Goal: Task Accomplishment & Management: Use online tool/utility

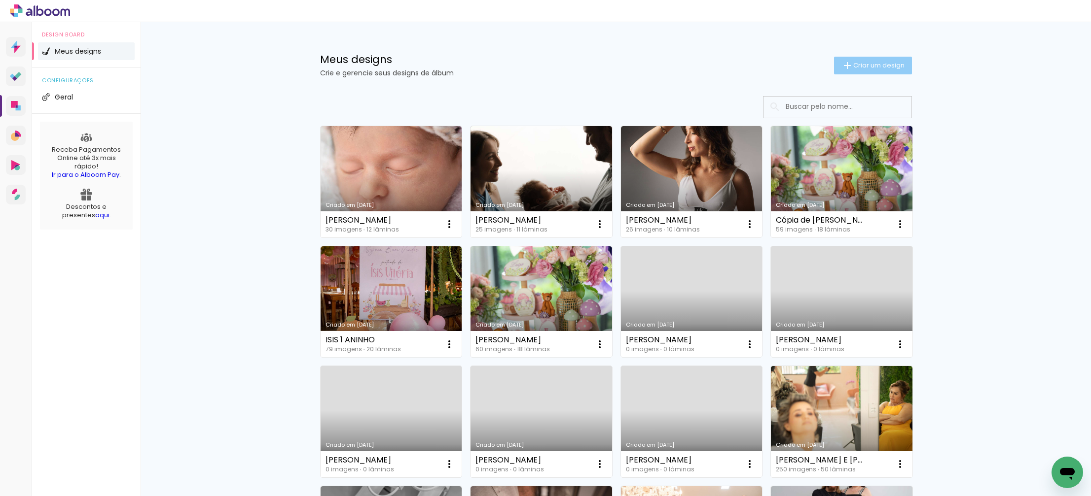
click at [863, 62] on span "Criar um design" at bounding box center [878, 65] width 51 height 6
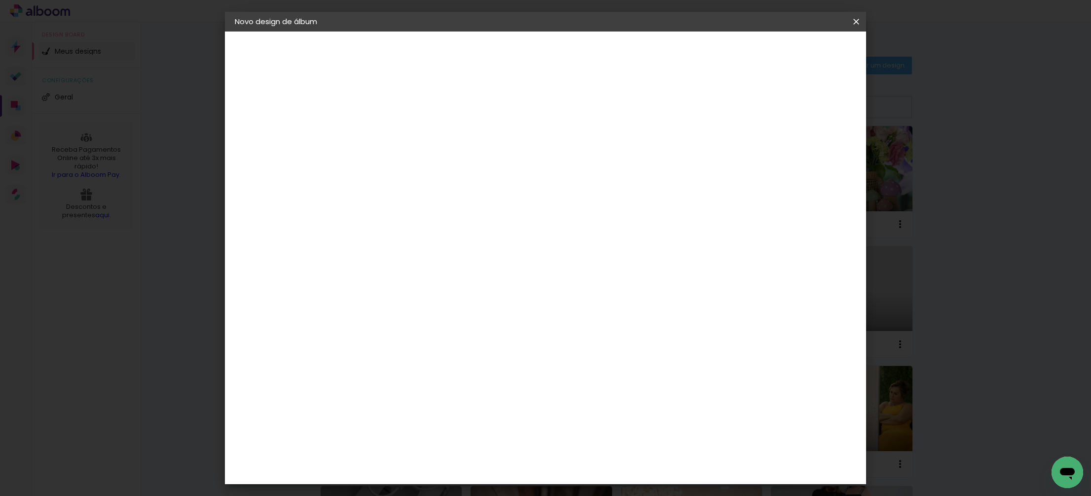
click at [399, 141] on paper-input-container "Título do álbum" at bounding box center [395, 132] width 7 height 25
type input "[PERSON_NAME] gestante + newborn"
type paper-input "[PERSON_NAME] gestante + newborn"
click at [0, 0] on slot "Avançar" at bounding box center [0, 0] width 0 height 0
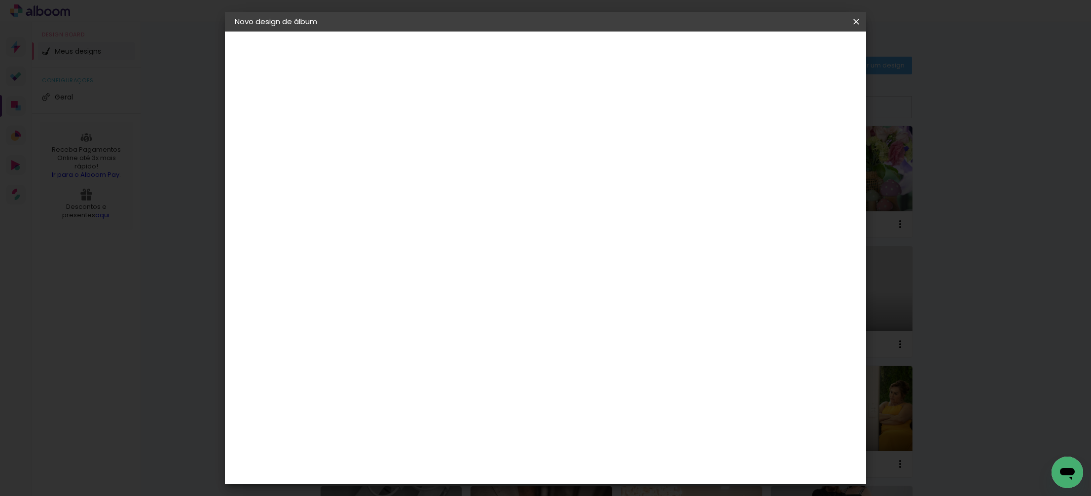
click at [454, 340] on div "DreambooksPro" at bounding box center [421, 344] width 64 height 8
click at [0, 0] on slot "Avançar" at bounding box center [0, 0] width 0 height 0
click at [446, 179] on div at bounding box center [421, 179] width 50 height 1
click at [0, 0] on slot "Álbum" at bounding box center [0, 0] width 0 height 0
type input "Álbum"
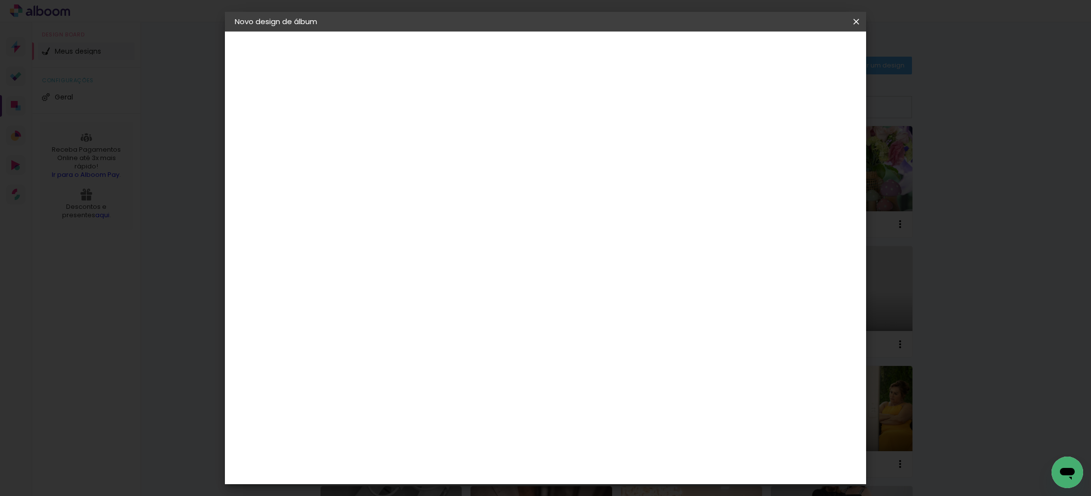
scroll to position [42, 0]
click at [462, 386] on span "20 × 20" at bounding box center [440, 396] width 46 height 20
click at [557, 52] on paper-button "Avançar" at bounding box center [532, 52] width 48 height 17
click at [802, 50] on span "Iniciar design" at bounding box center [779, 52] width 45 height 7
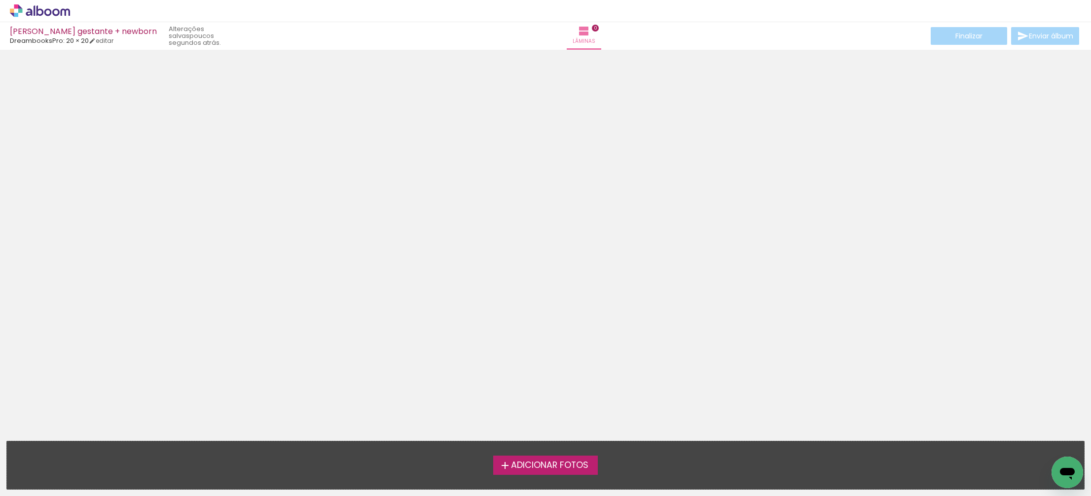
click at [507, 463] on iron-icon at bounding box center [505, 466] width 12 height 12
click at [0, 0] on input "file" at bounding box center [0, 0] width 0 height 0
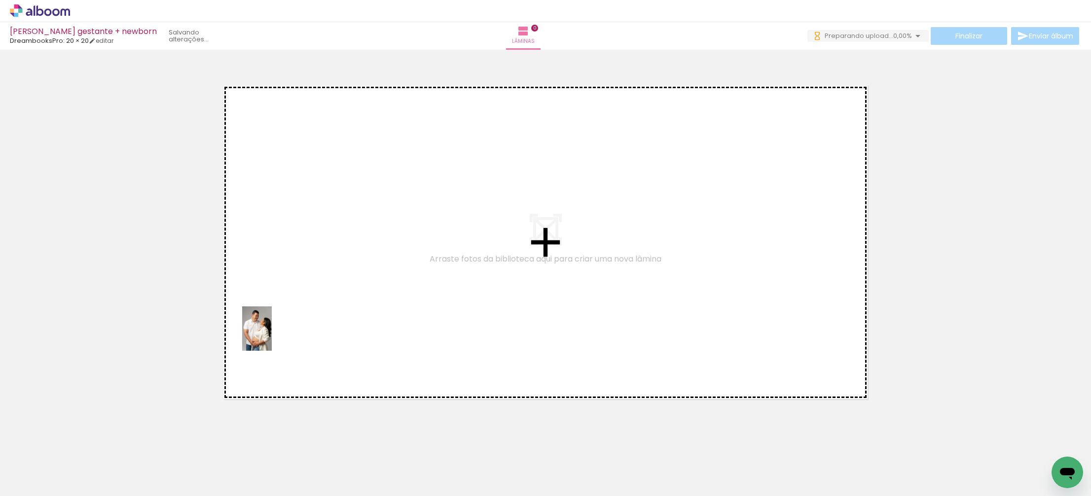
drag, startPoint x: 101, startPoint y: 479, endPoint x: 257, endPoint y: 353, distance: 200.6
click at [272, 336] on quentale-workspace at bounding box center [545, 248] width 1091 height 496
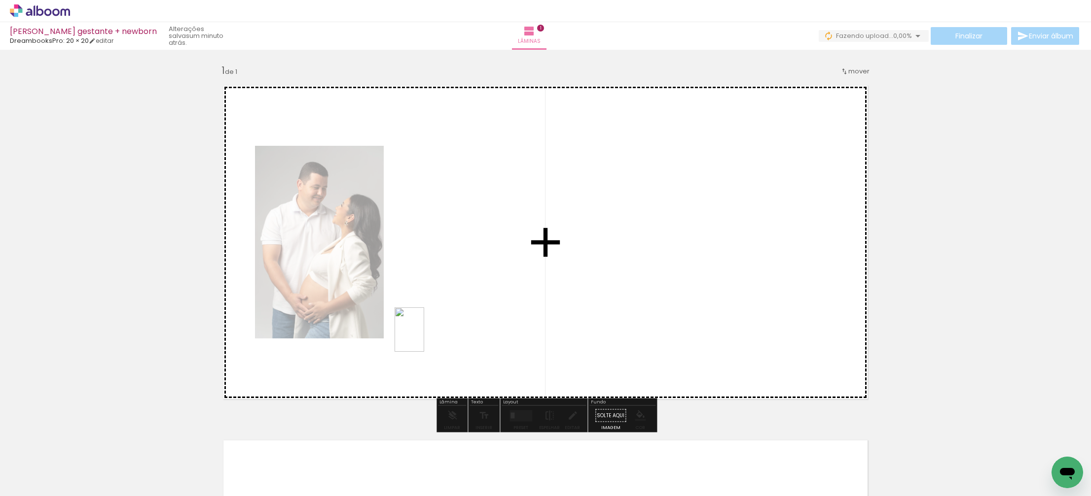
click at [425, 336] on quentale-workspace at bounding box center [545, 248] width 1091 height 496
drag, startPoint x: 327, startPoint y: 460, endPoint x: 623, endPoint y: 292, distance: 340.7
click at [623, 292] on quentale-workspace at bounding box center [545, 248] width 1091 height 496
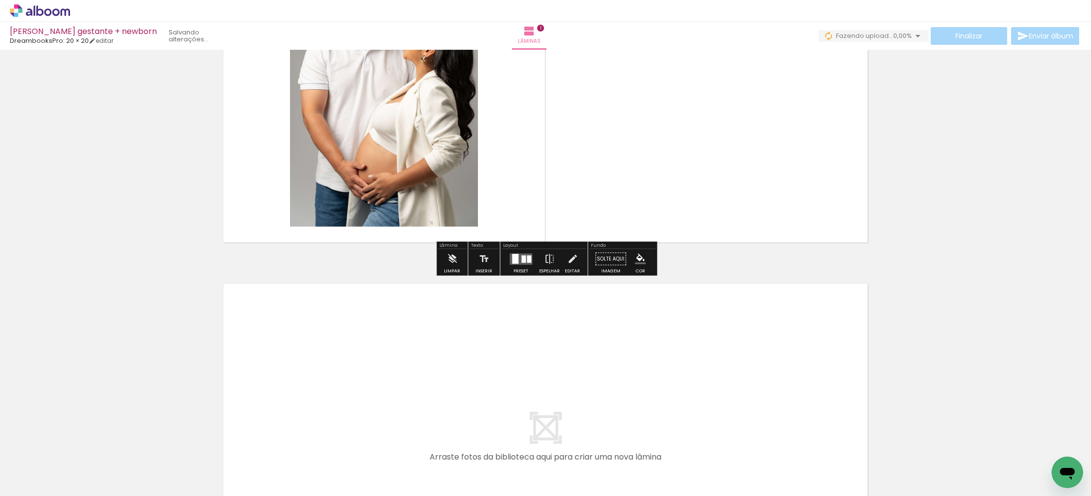
scroll to position [159, 0]
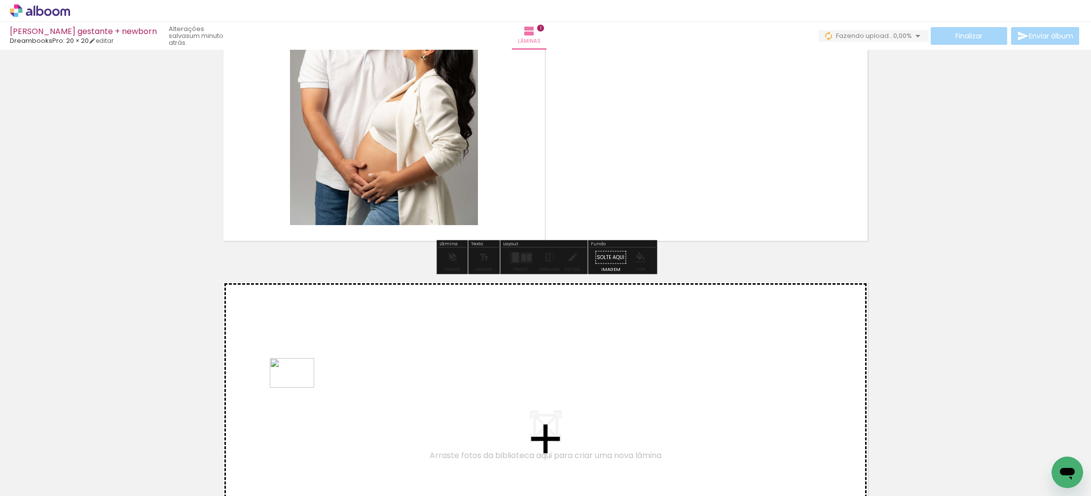
drag, startPoint x: 158, startPoint y: 470, endPoint x: 301, endPoint y: 388, distance: 164.7
click at [301, 388] on quentale-workspace at bounding box center [545, 248] width 1091 height 496
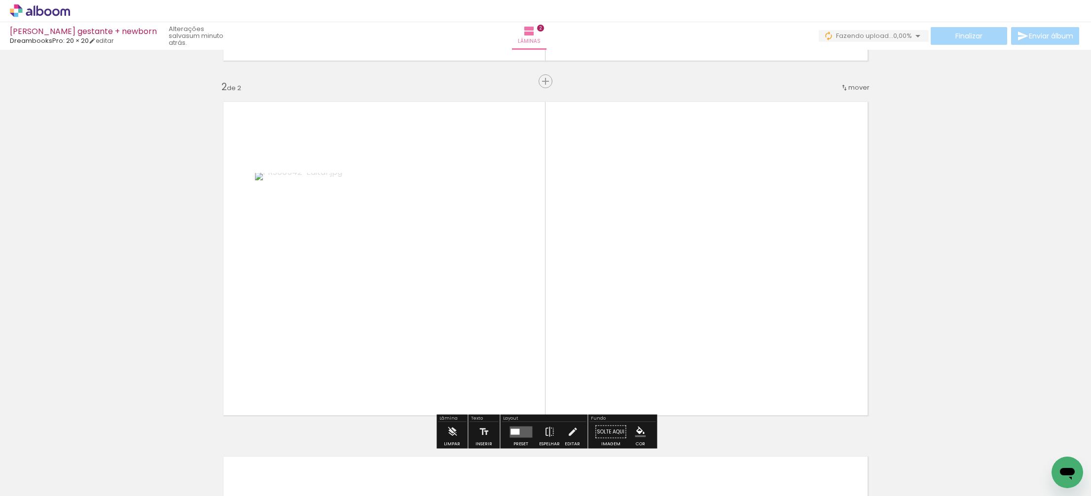
scroll to position [356, 0]
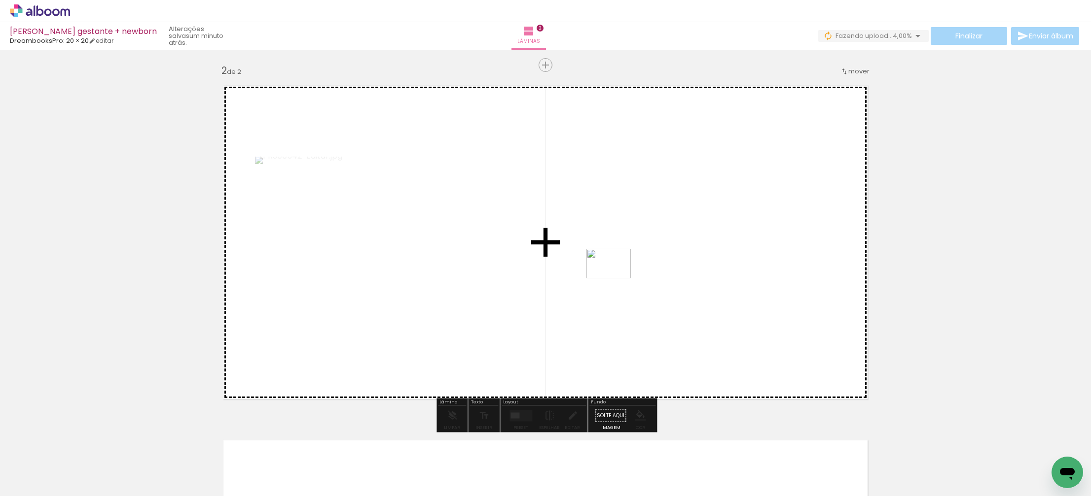
drag, startPoint x: 217, startPoint y: 467, endPoint x: 616, endPoint y: 279, distance: 441.1
click at [616, 279] on quentale-workspace at bounding box center [545, 248] width 1091 height 496
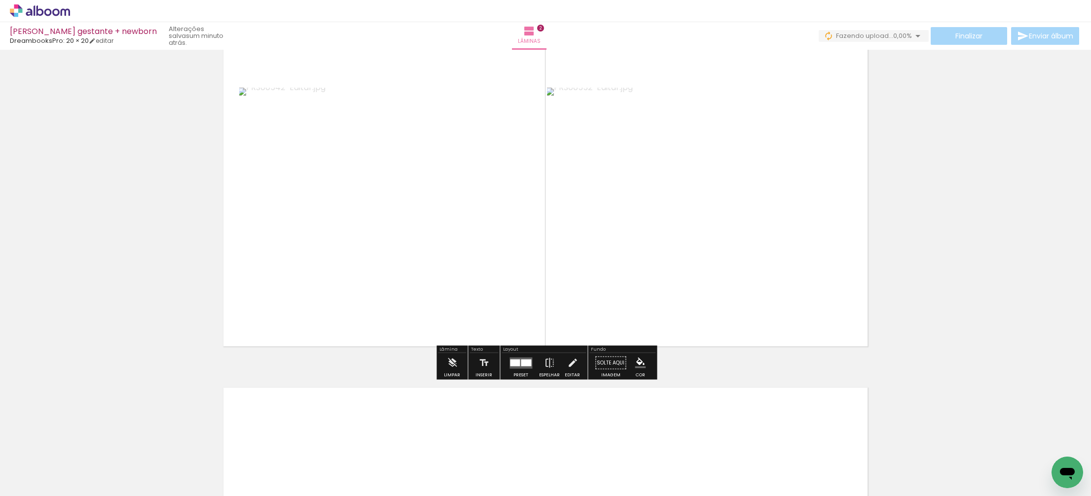
scroll to position [419, 0]
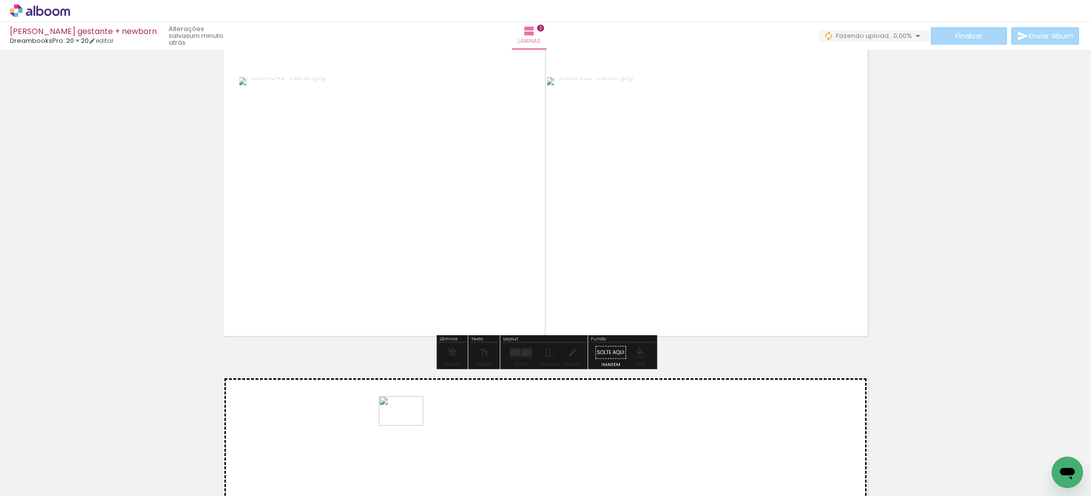
drag, startPoint x: 384, startPoint y: 465, endPoint x: 408, endPoint y: 426, distance: 45.8
click at [408, 426] on quentale-workspace at bounding box center [545, 248] width 1091 height 496
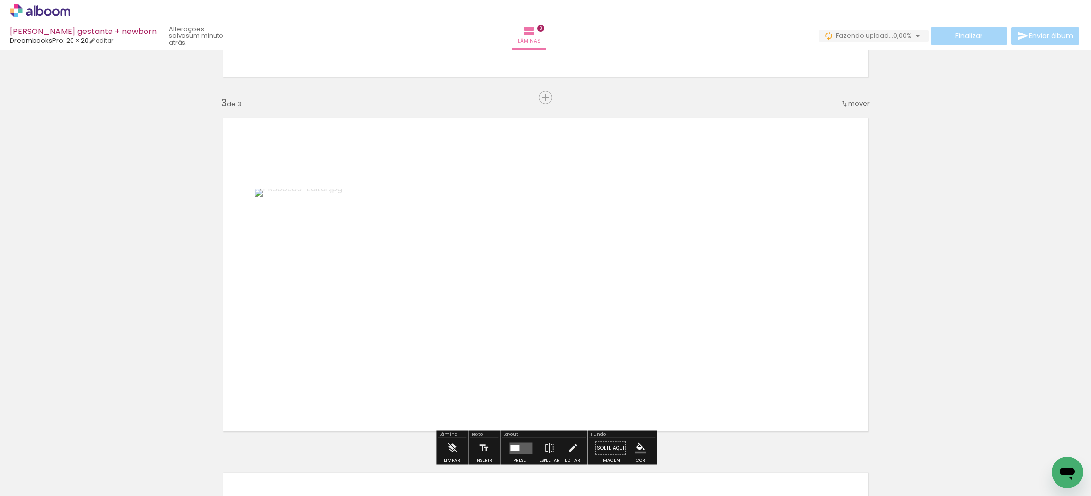
scroll to position [711, 0]
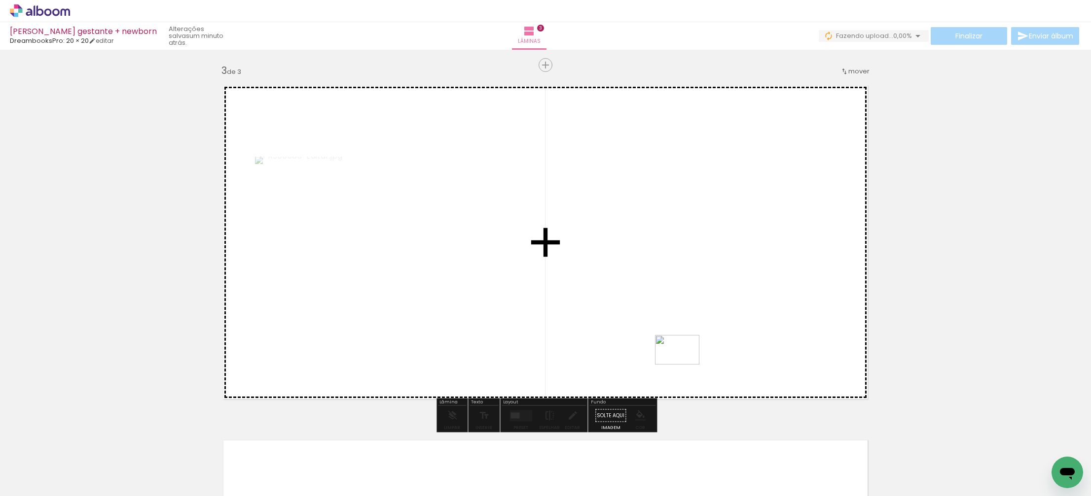
drag, startPoint x: 661, startPoint y: 447, endPoint x: 683, endPoint y: 368, distance: 81.9
click at [684, 365] on quentale-workspace at bounding box center [545, 248] width 1091 height 496
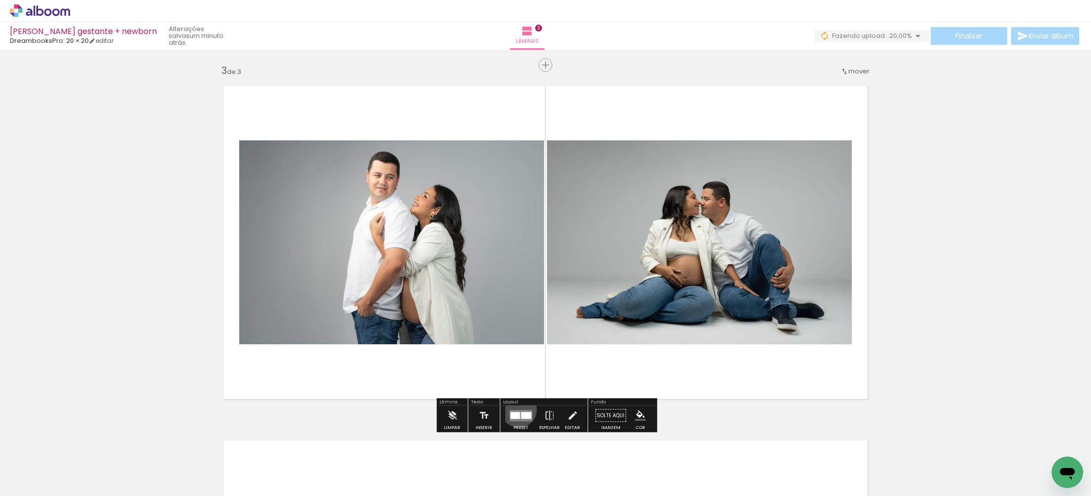
click at [516, 409] on div at bounding box center [520, 416] width 27 height 20
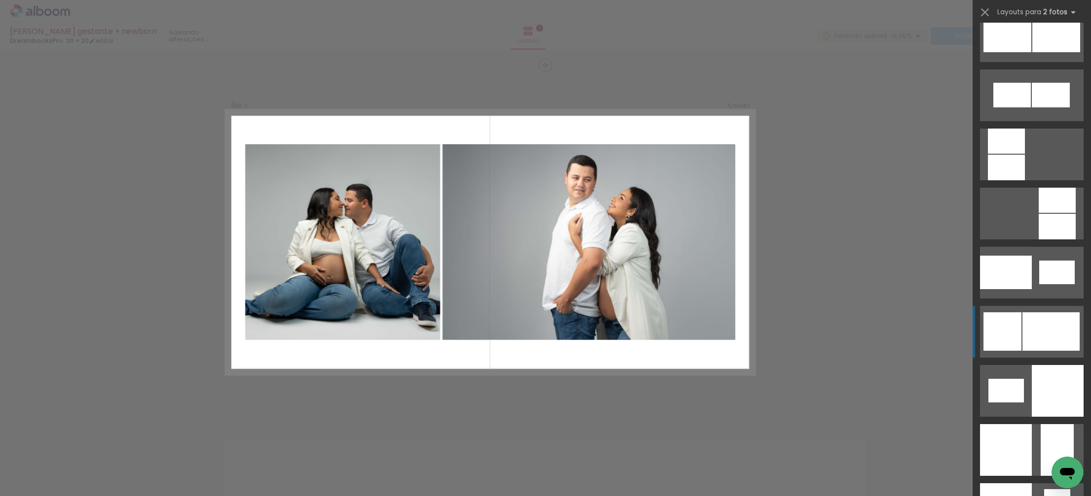
scroll to position [1026, 0]
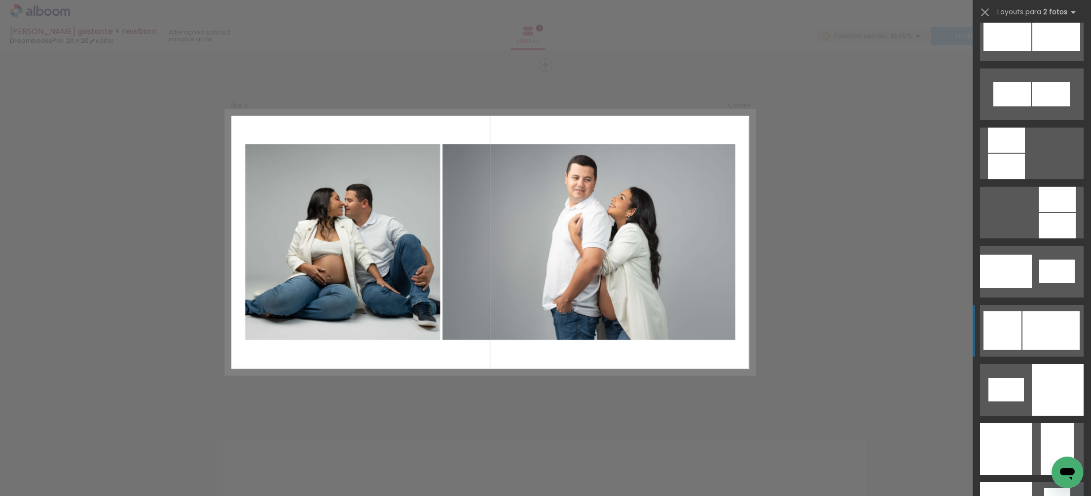
click at [1000, 322] on div at bounding box center [1002, 331] width 38 height 38
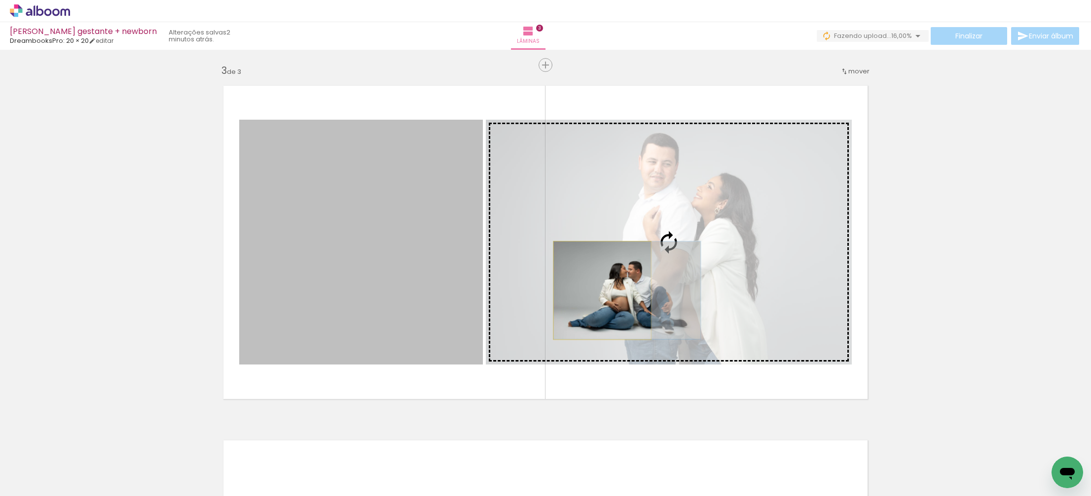
drag, startPoint x: 395, startPoint y: 286, endPoint x: 602, endPoint y: 290, distance: 207.1
click at [0, 0] on slot at bounding box center [0, 0] width 0 height 0
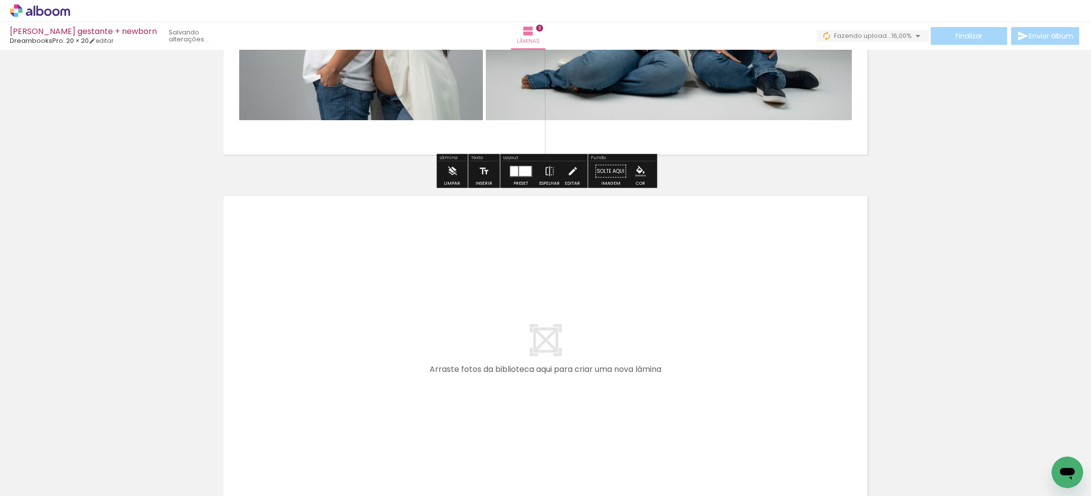
scroll to position [957, 0]
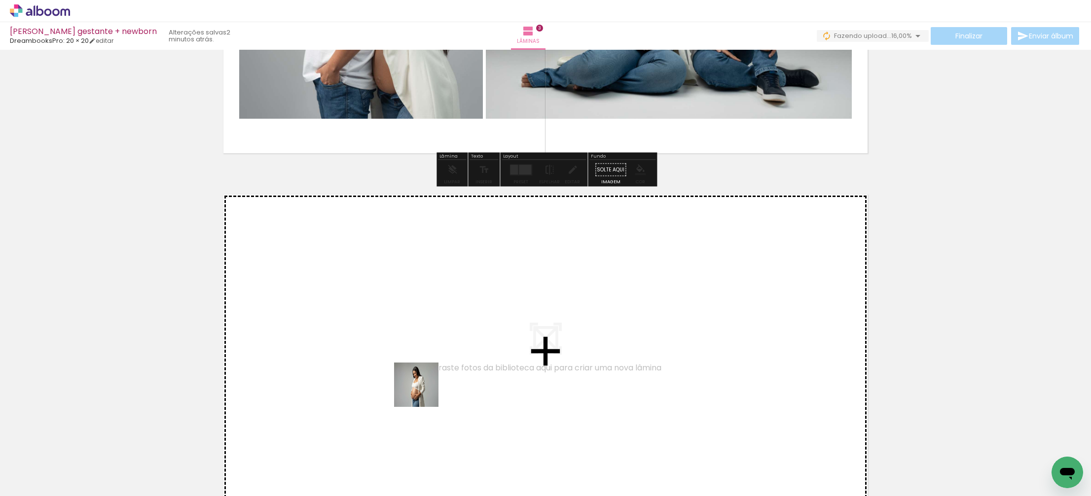
click at [419, 379] on quentale-workspace at bounding box center [545, 248] width 1091 height 496
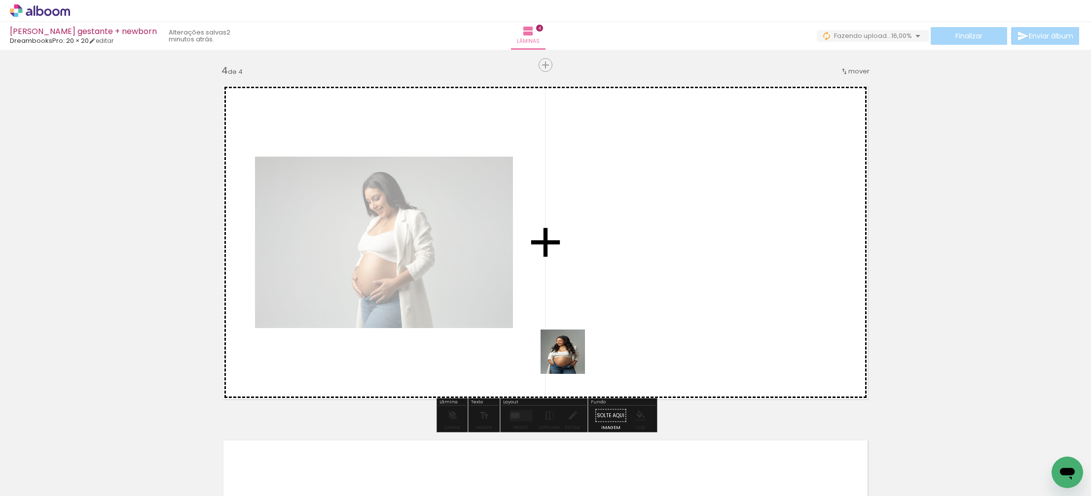
drag, startPoint x: 505, startPoint y: 454, endPoint x: 584, endPoint y: 337, distance: 140.7
click at [592, 304] on quentale-workspace at bounding box center [545, 248] width 1091 height 496
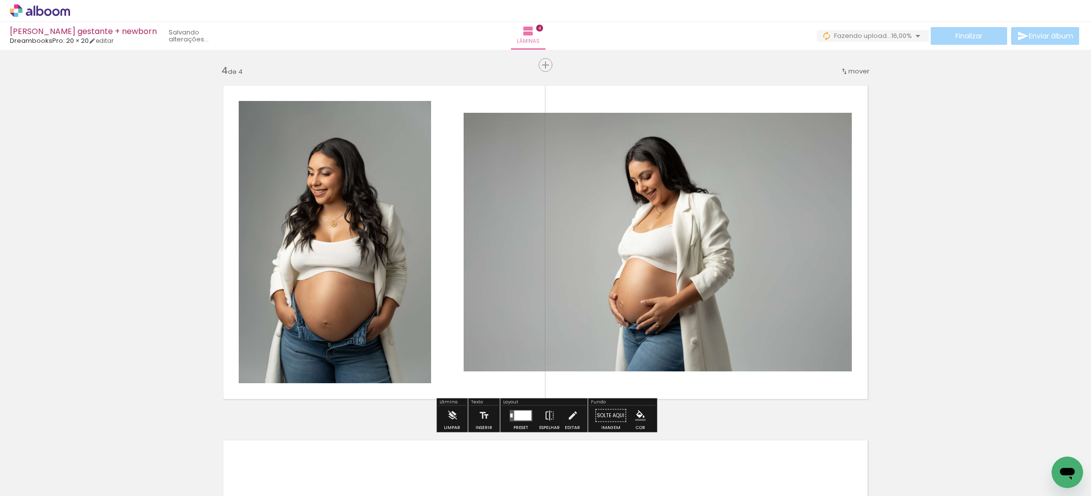
scroll to position [1065, 0]
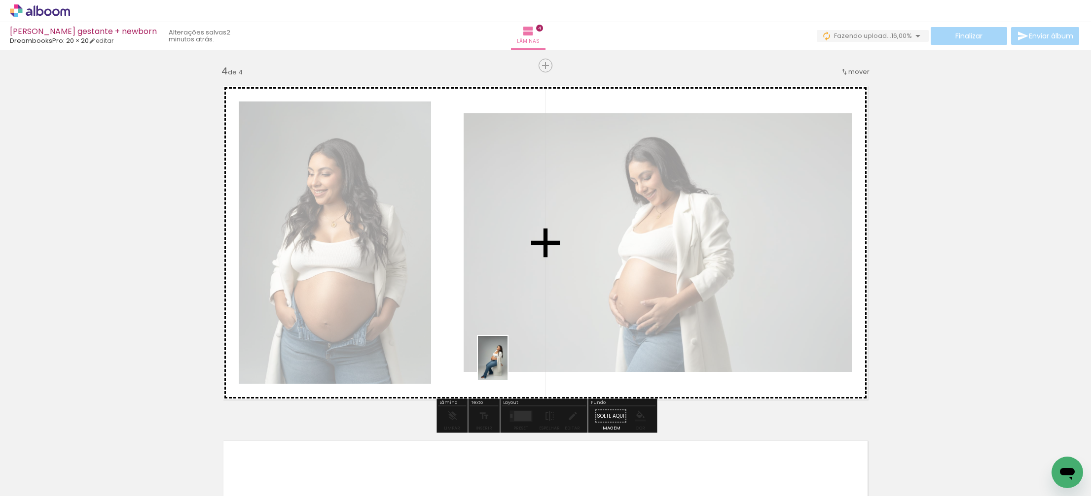
drag, startPoint x: 548, startPoint y: 465, endPoint x: 520, endPoint y: 406, distance: 65.1
click at [508, 366] on quentale-workspace at bounding box center [545, 248] width 1091 height 496
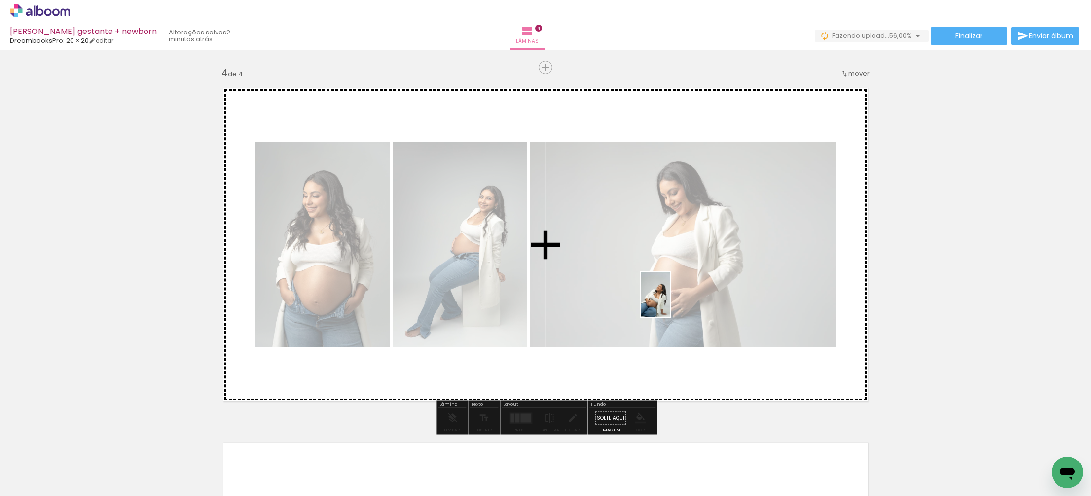
drag, startPoint x: 709, startPoint y: 459, endPoint x: 670, endPoint y: 302, distance: 161.2
click at [670, 302] on quentale-workspace at bounding box center [545, 248] width 1091 height 496
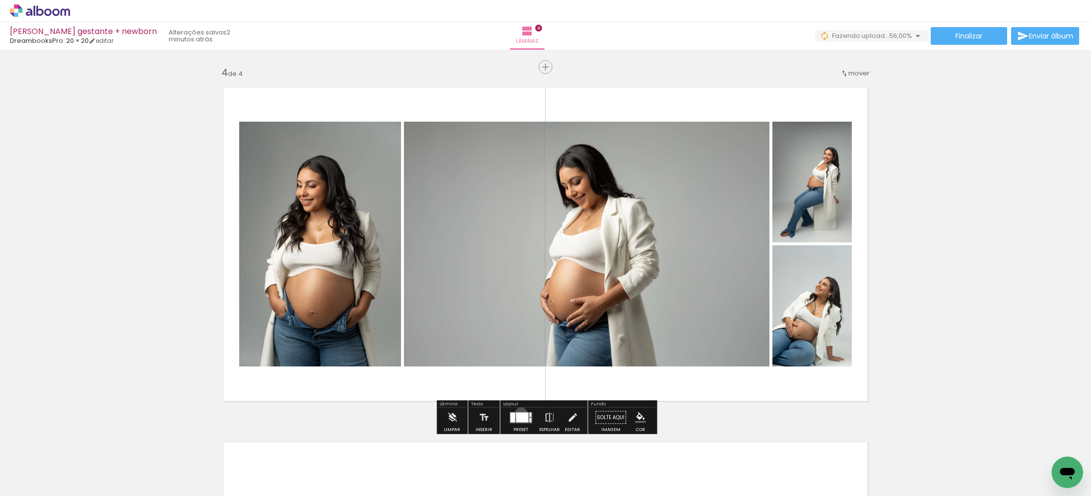
click at [519, 414] on div at bounding box center [522, 418] width 12 height 10
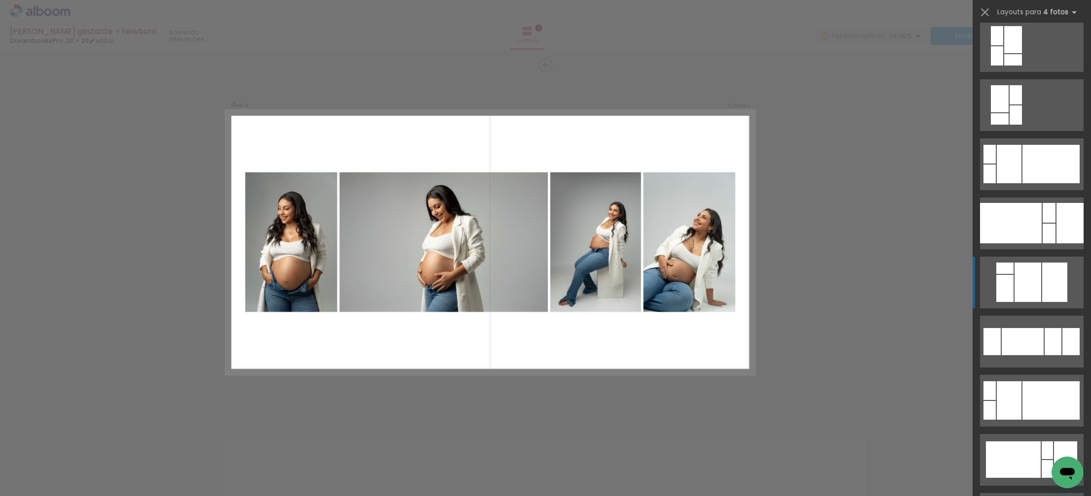
scroll to position [1727, 0]
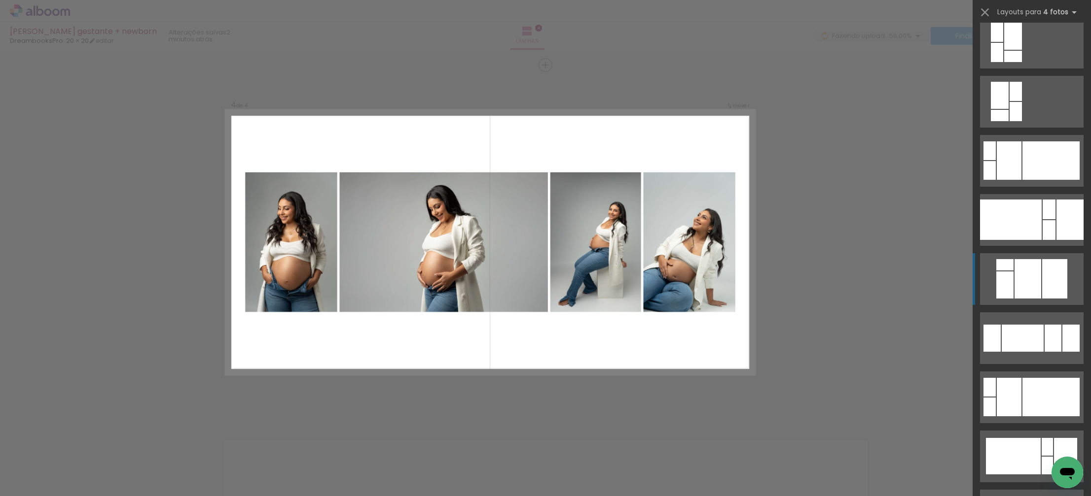
click at [1001, 341] on div at bounding box center [1022, 338] width 42 height 27
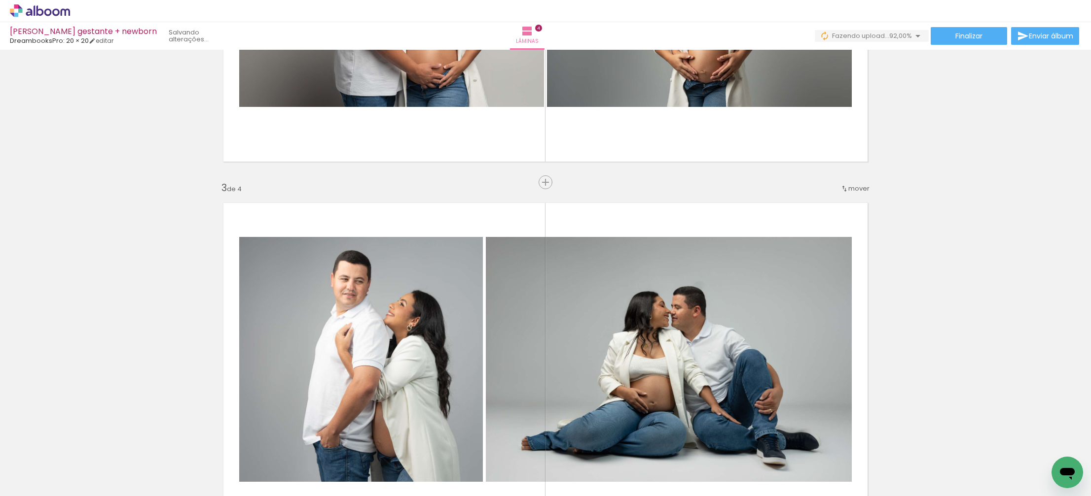
scroll to position [589, 0]
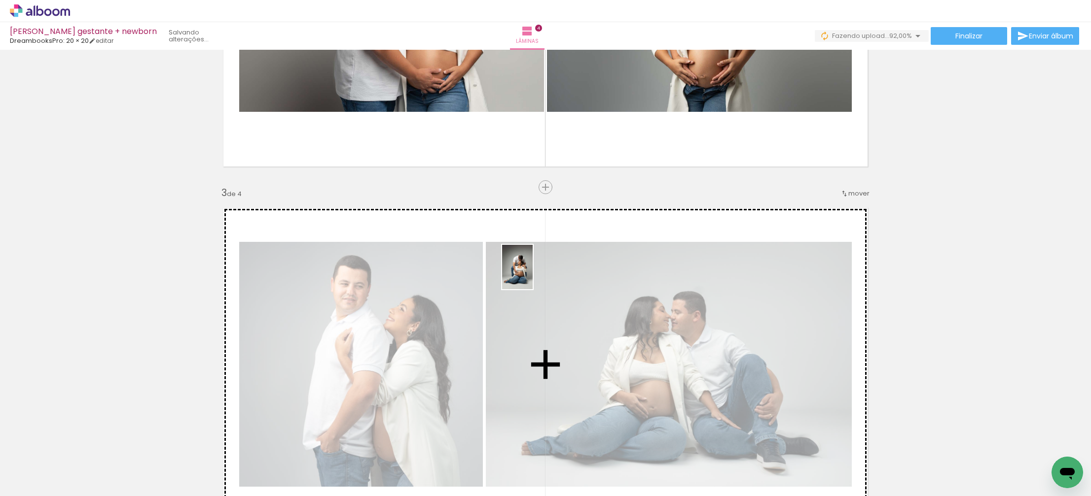
drag, startPoint x: 606, startPoint y: 466, endPoint x: 531, endPoint y: 274, distance: 205.9
click at [531, 275] on quentale-workspace at bounding box center [545, 248] width 1091 height 496
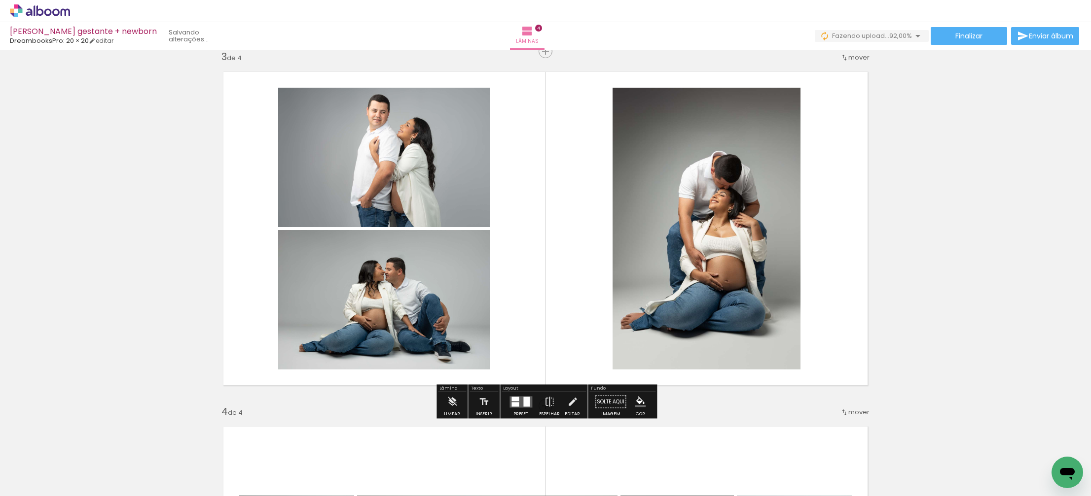
scroll to position [734, 0]
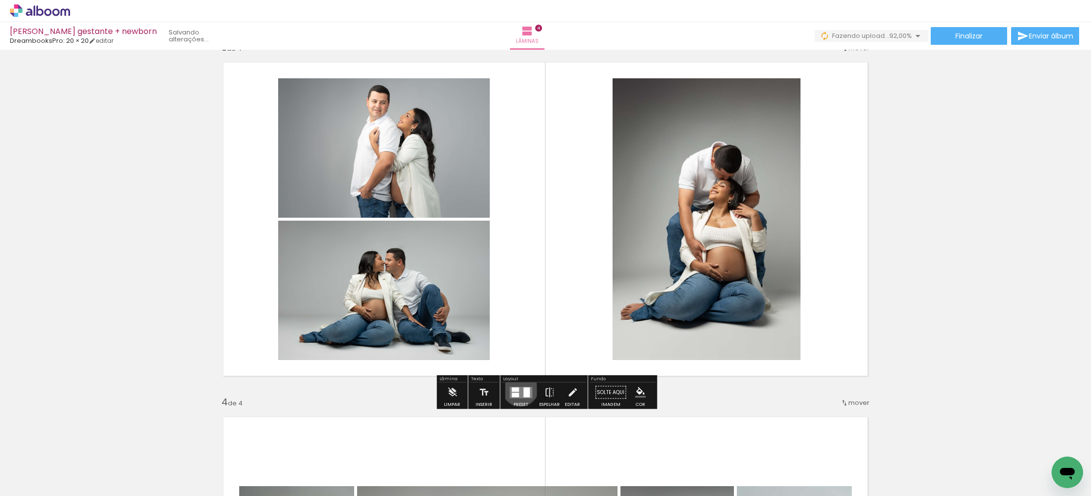
click at [518, 388] on quentale-layouter at bounding box center [520, 392] width 23 height 11
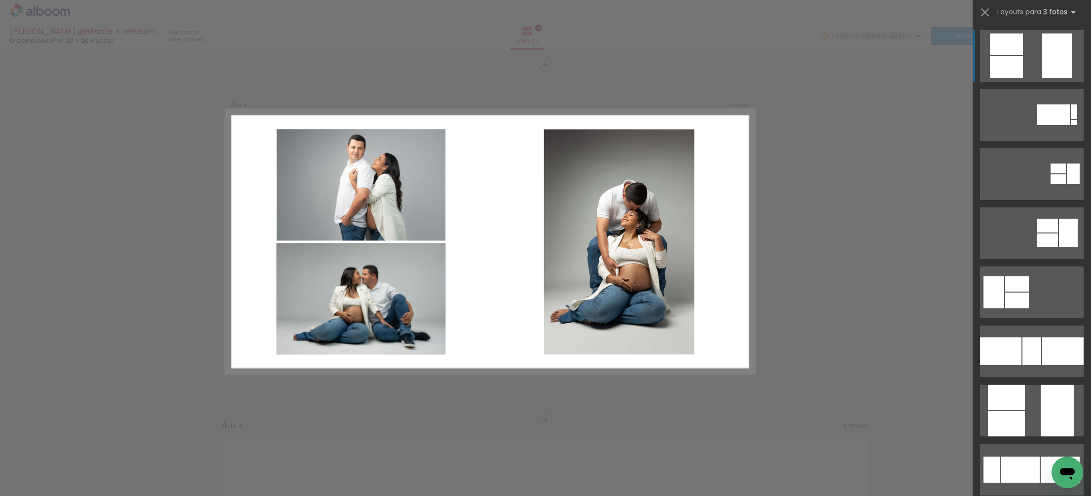
scroll to position [711, 0]
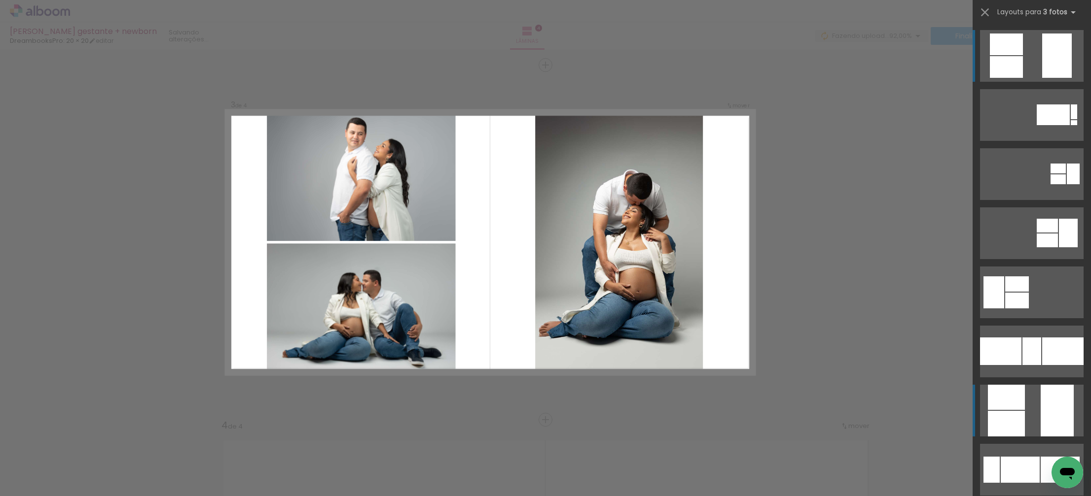
click at [1018, 407] on div at bounding box center [1006, 397] width 37 height 25
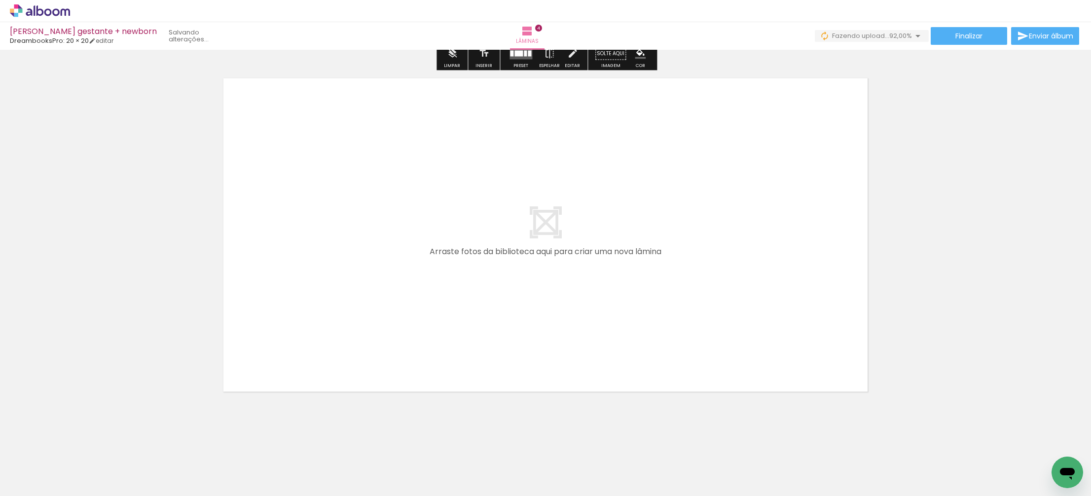
scroll to position [0, 255]
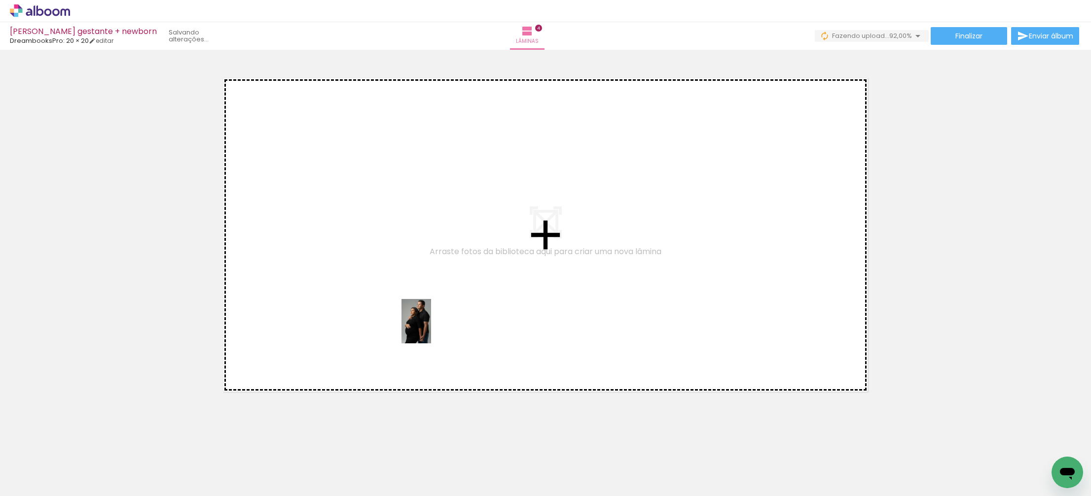
click at [430, 329] on quentale-workspace at bounding box center [545, 248] width 1091 height 496
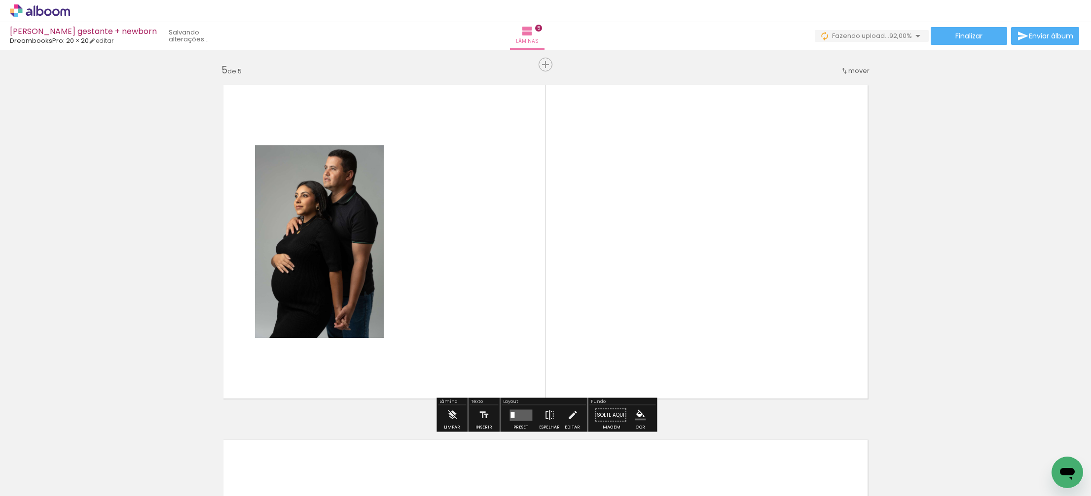
scroll to position [1421, 0]
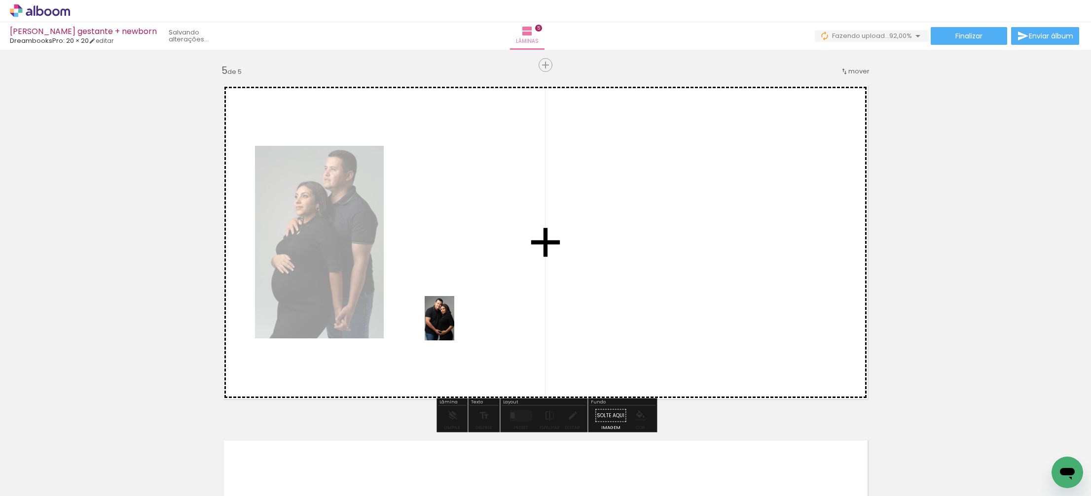
drag, startPoint x: 613, startPoint y: 473, endPoint x: 454, endPoint y: 326, distance: 217.0
click at [454, 326] on quentale-workspace at bounding box center [545, 248] width 1091 height 496
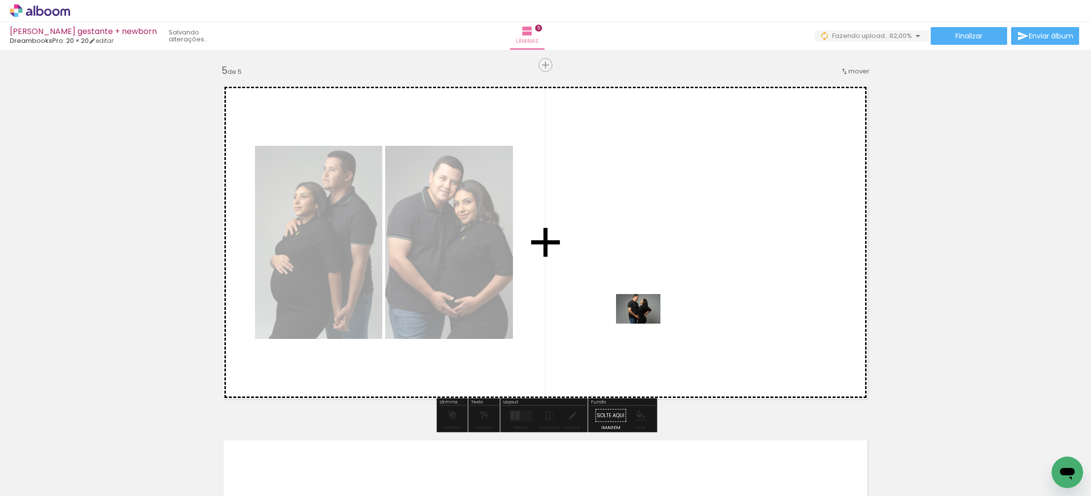
drag, startPoint x: 577, startPoint y: 466, endPoint x: 645, endPoint y: 324, distance: 157.9
click at [645, 324] on quentale-workspace at bounding box center [545, 248] width 1091 height 496
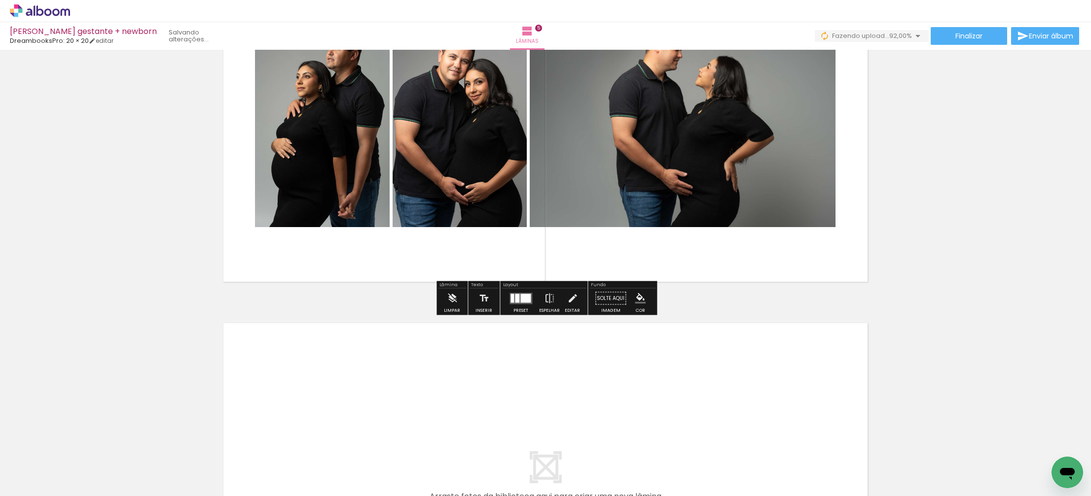
scroll to position [1543, 0]
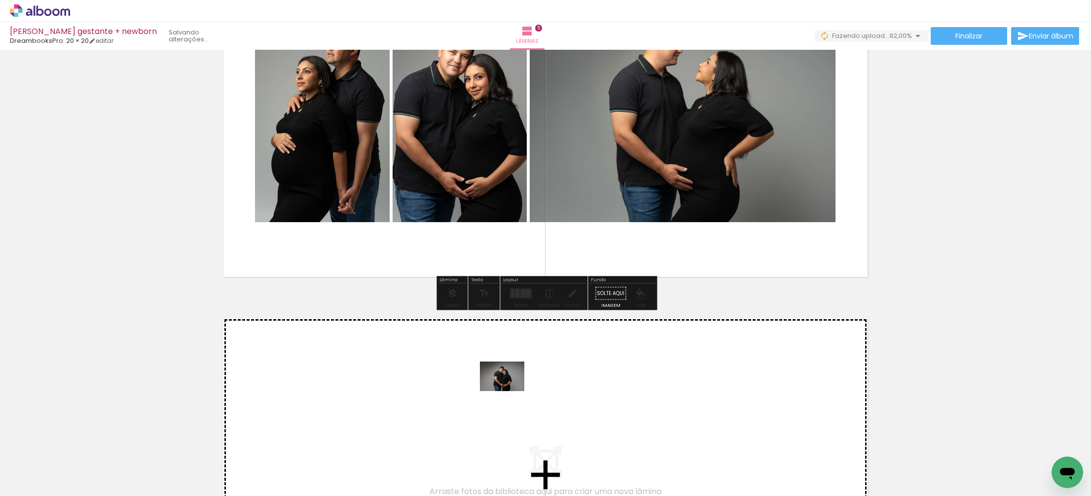
drag, startPoint x: 674, startPoint y: 458, endPoint x: 506, endPoint y: 390, distance: 181.4
click at [506, 390] on quentale-workspace at bounding box center [545, 248] width 1091 height 496
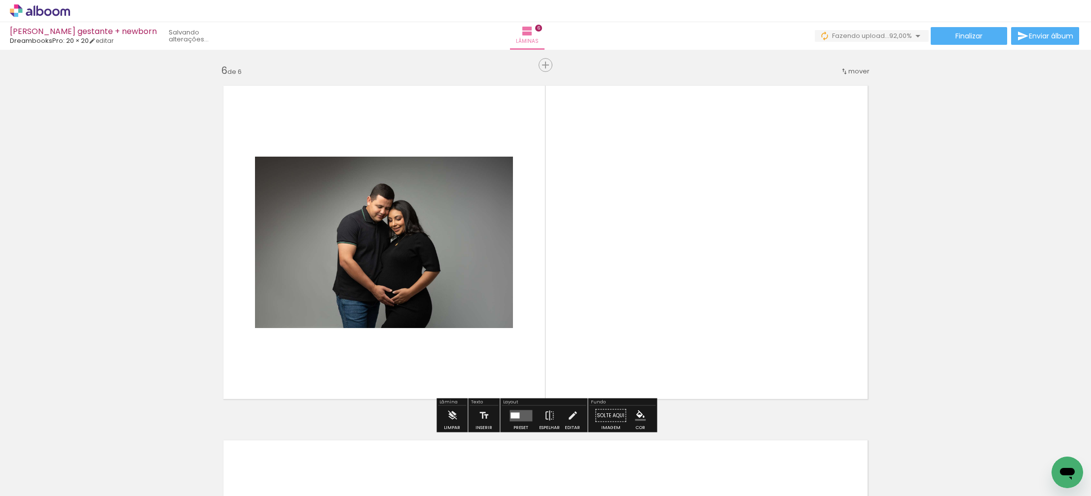
scroll to position [0, 373]
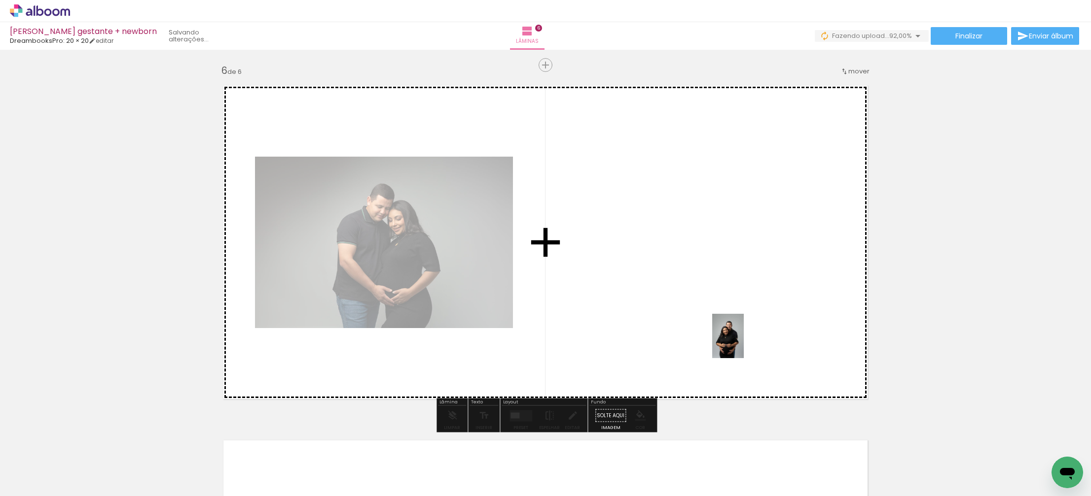
drag, startPoint x: 888, startPoint y: 471, endPoint x: 741, endPoint y: 344, distance: 194.3
click at [741, 344] on quentale-workspace at bounding box center [545, 248] width 1091 height 496
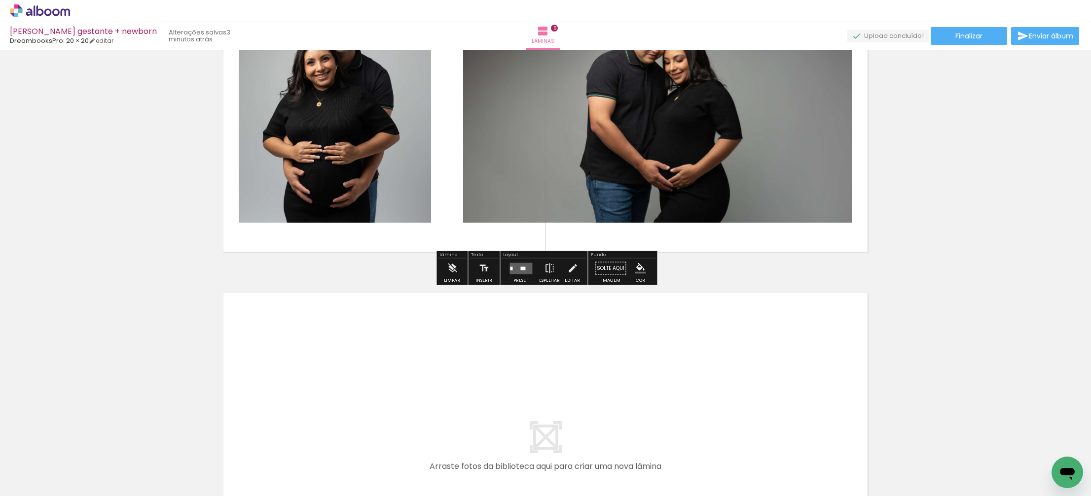
scroll to position [1929, 0]
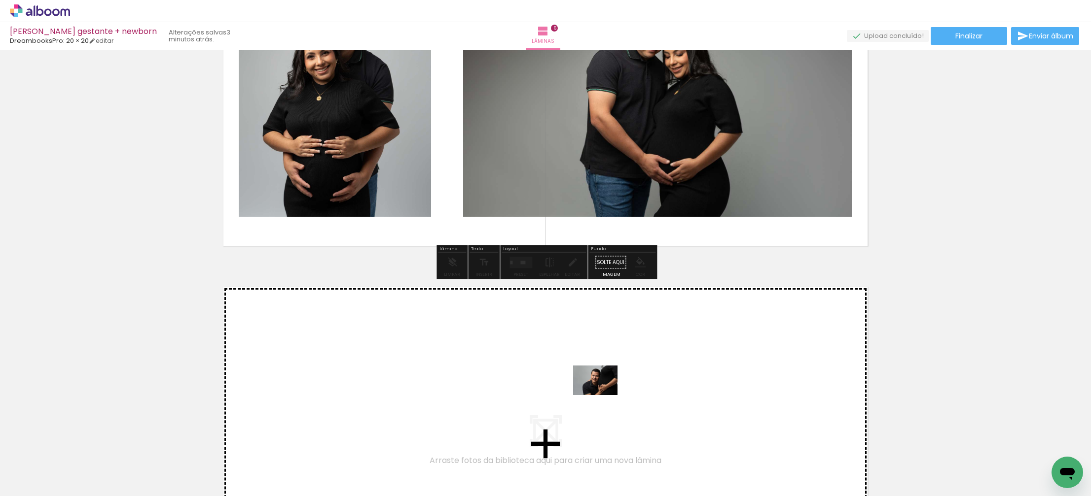
click at [605, 396] on quentale-workspace at bounding box center [545, 248] width 1091 height 496
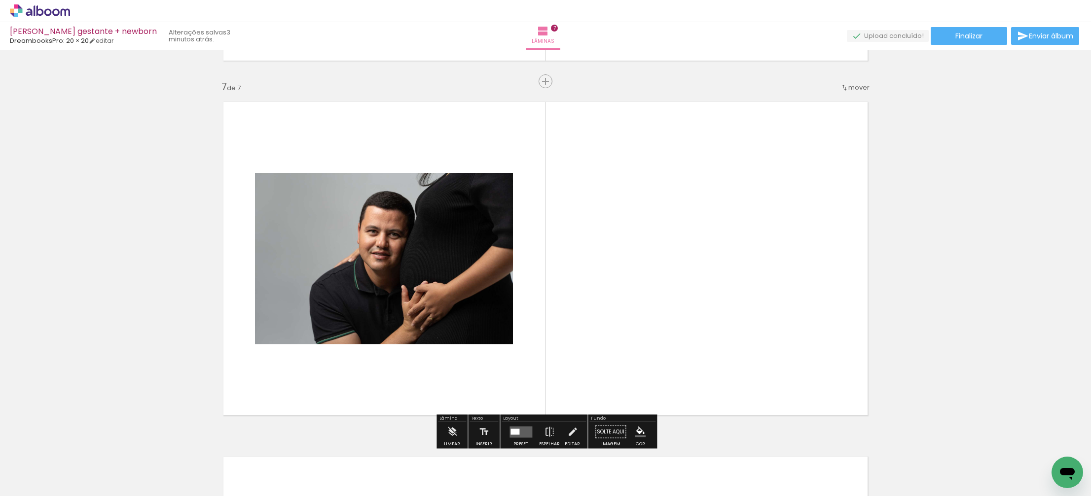
scroll to position [2131, 0]
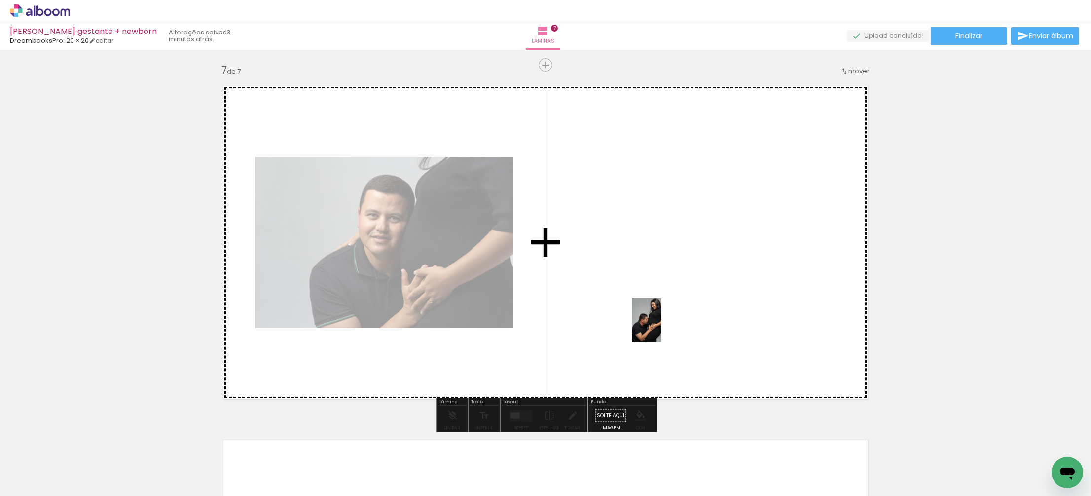
drag, startPoint x: 1007, startPoint y: 462, endPoint x: 706, endPoint y: 366, distance: 315.1
click at [662, 329] on quentale-workspace at bounding box center [545, 248] width 1091 height 496
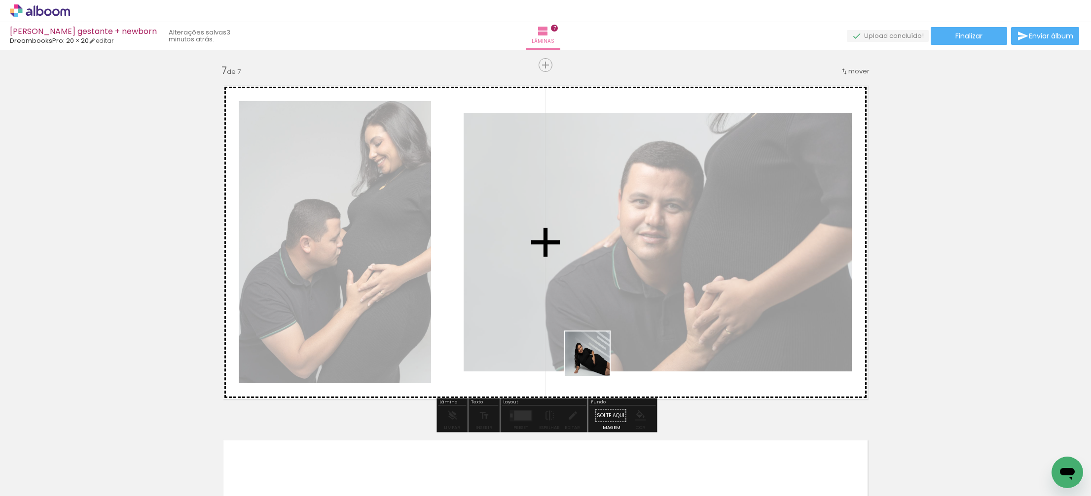
drag, startPoint x: 695, startPoint y: 405, endPoint x: 522, endPoint y: 315, distance: 195.2
click at [522, 315] on quentale-workspace at bounding box center [545, 248] width 1091 height 496
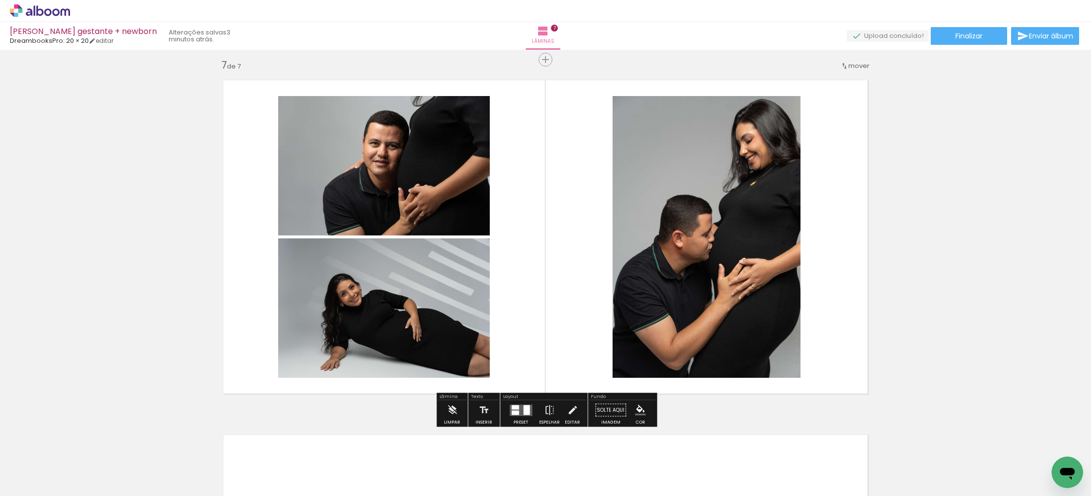
scroll to position [2139, 0]
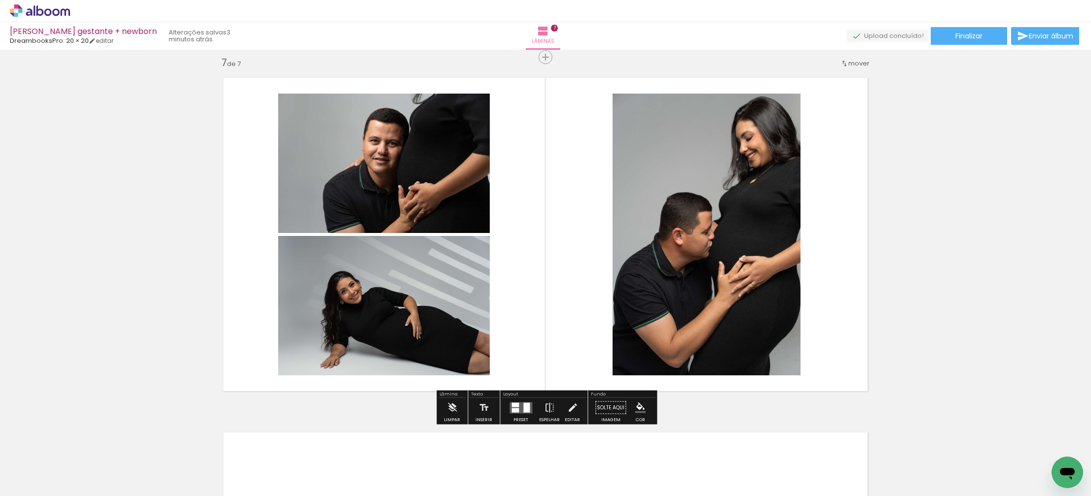
click at [523, 411] on div at bounding box center [526, 408] width 6 height 10
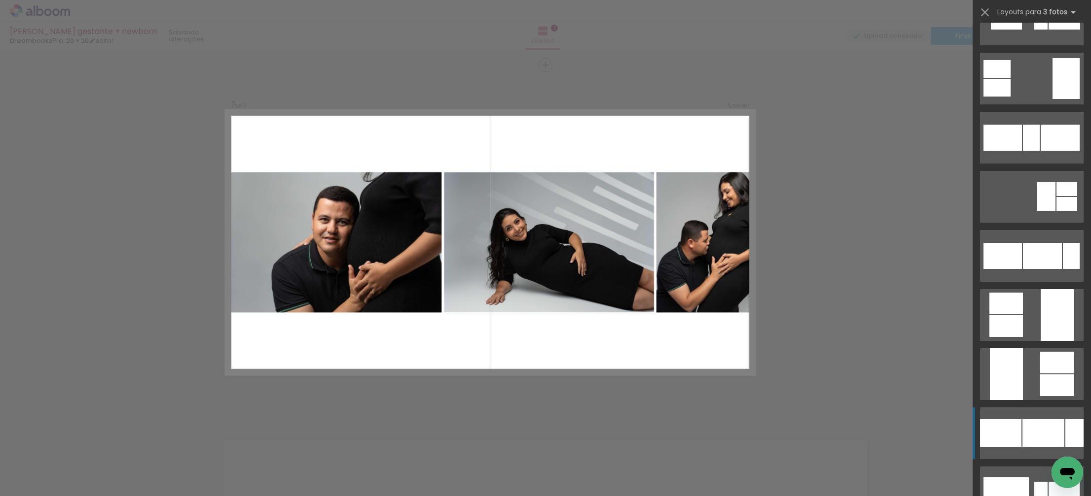
scroll to position [928, 0]
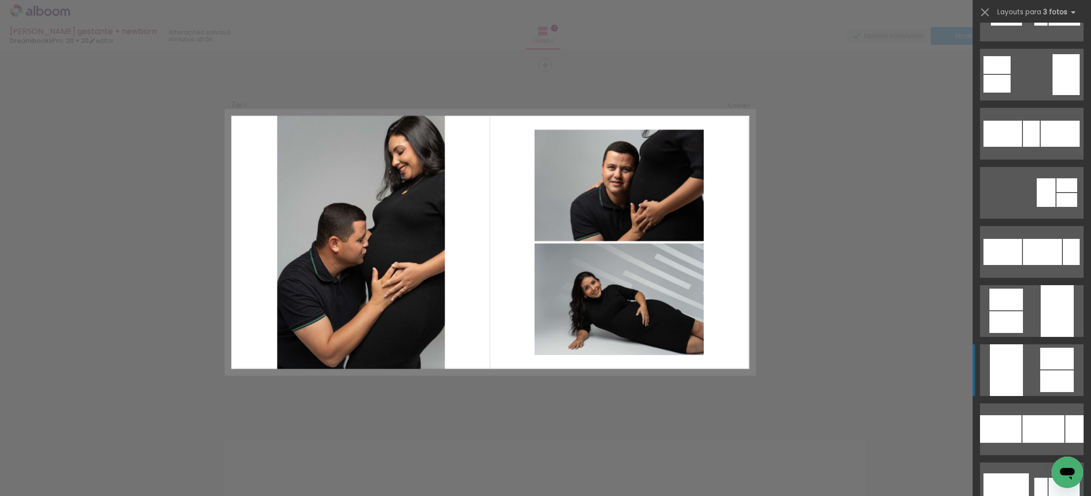
click at [998, 390] on div at bounding box center [1005, 371] width 33 height 52
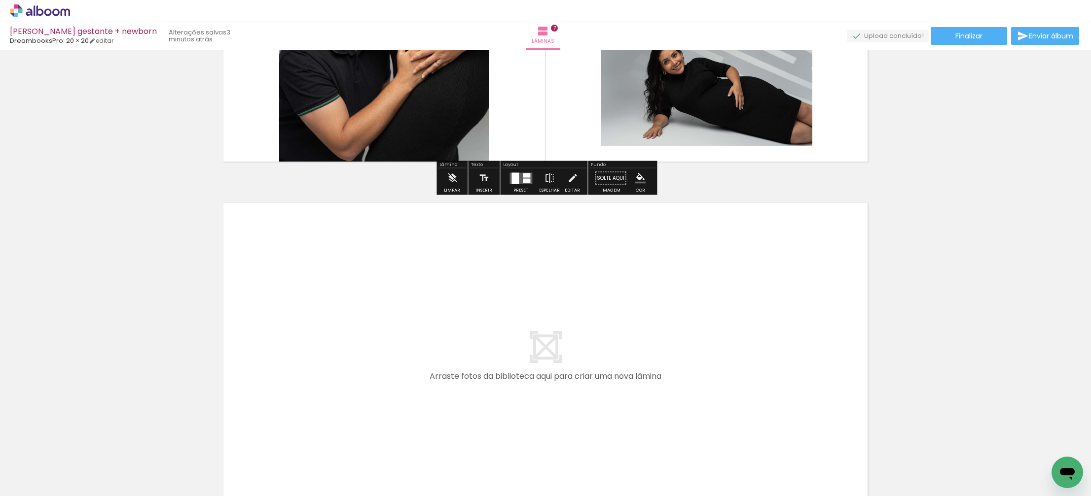
scroll to position [2369, 0]
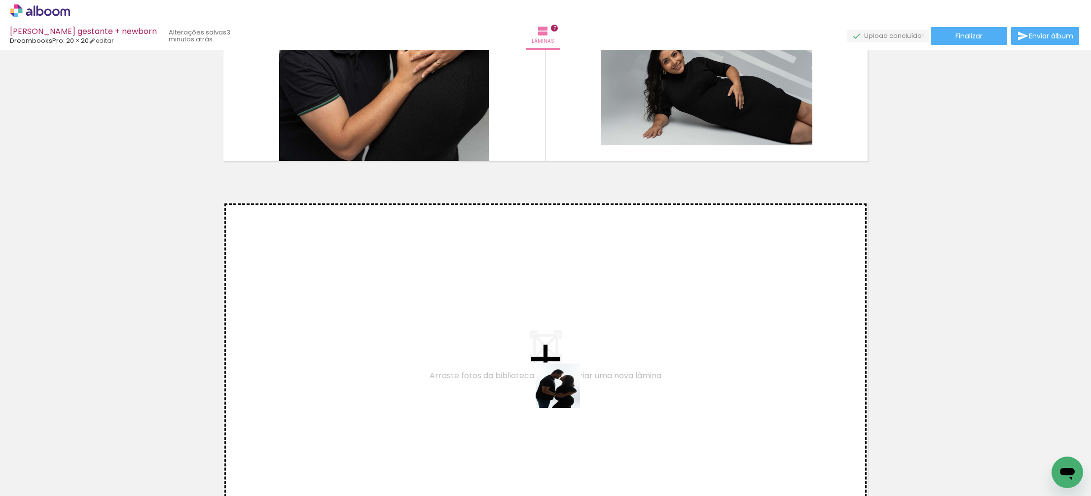
click at [535, 375] on quentale-workspace at bounding box center [545, 248] width 1091 height 496
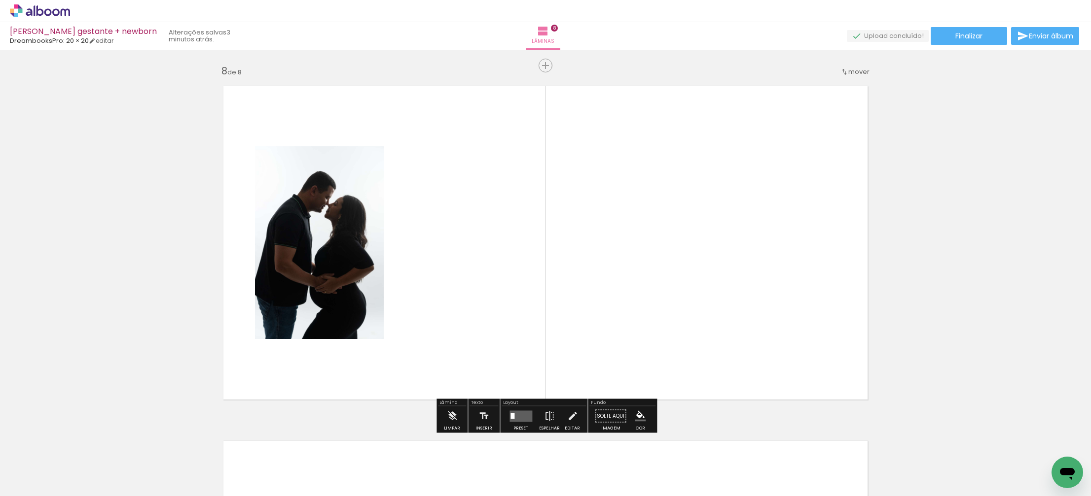
scroll to position [2486, 0]
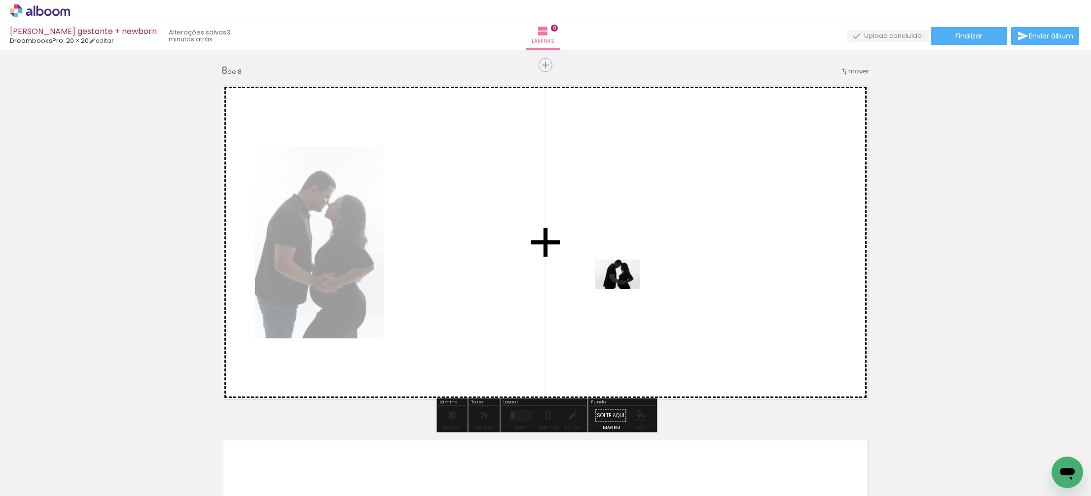
drag, startPoint x: 672, startPoint y: 450, endPoint x: 625, endPoint y: 289, distance: 167.1
click at [625, 289] on quentale-workspace at bounding box center [545, 248] width 1091 height 496
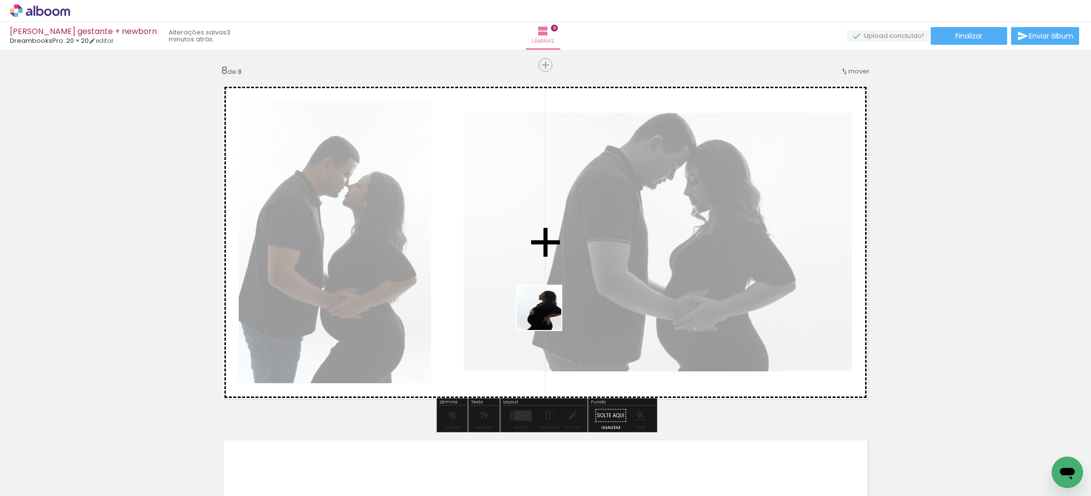
drag, startPoint x: 727, startPoint y: 466, endPoint x: 518, endPoint y: 294, distance: 270.0
click at [518, 294] on quentale-workspace at bounding box center [545, 248] width 1091 height 496
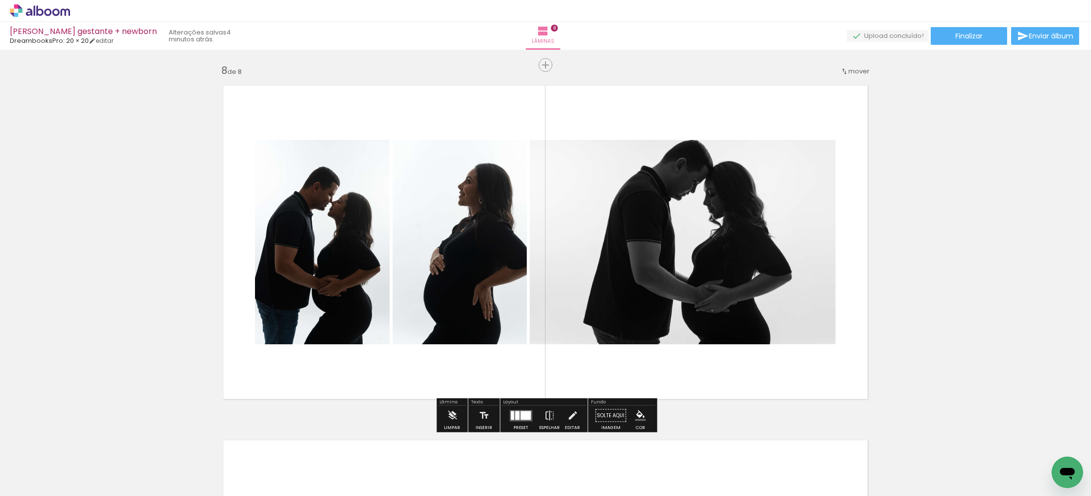
click at [527, 413] on div at bounding box center [525, 415] width 10 height 9
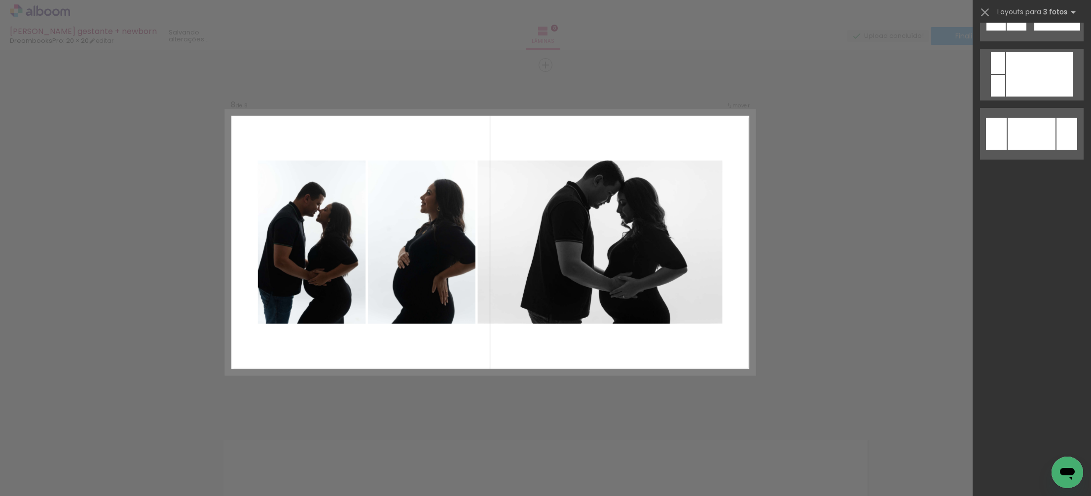
scroll to position [0, 0]
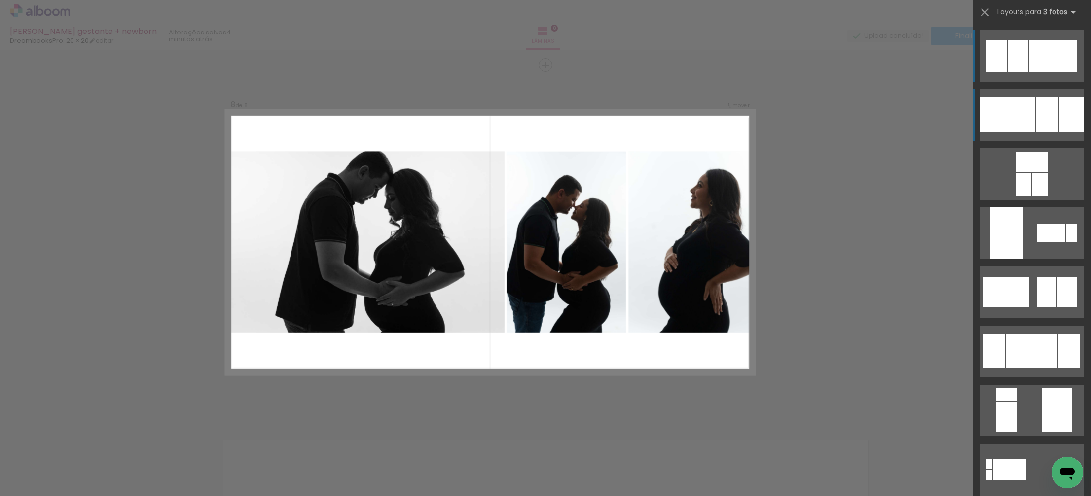
click at [1001, 102] on div at bounding box center [1007, 114] width 55 height 35
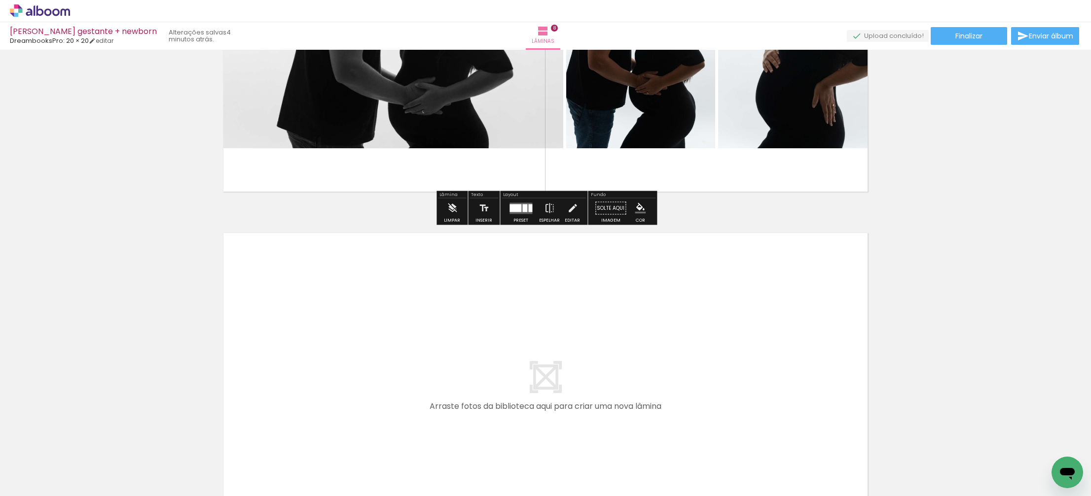
scroll to position [2699, 0]
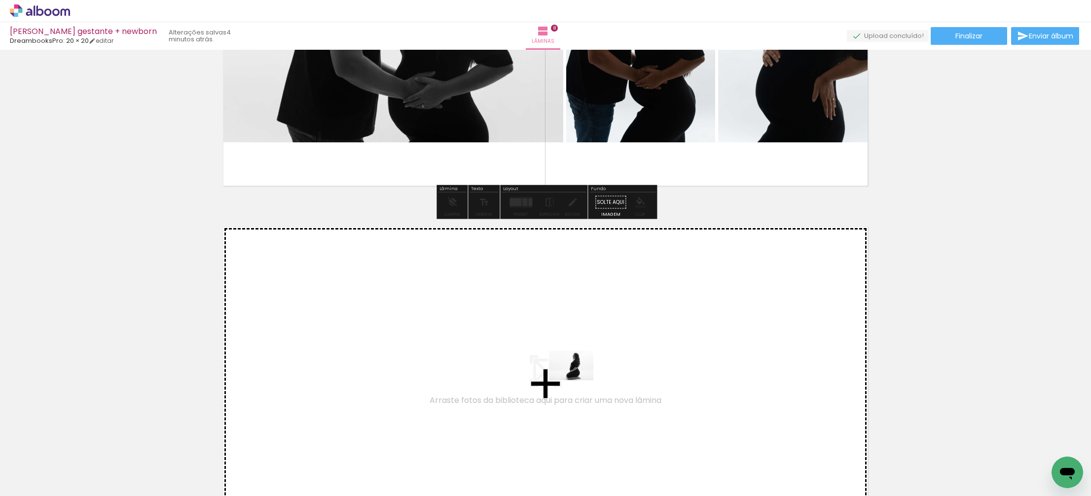
drag, startPoint x: 782, startPoint y: 472, endPoint x: 563, endPoint y: 377, distance: 238.7
click at [563, 377] on quentale-workspace at bounding box center [545, 248] width 1091 height 496
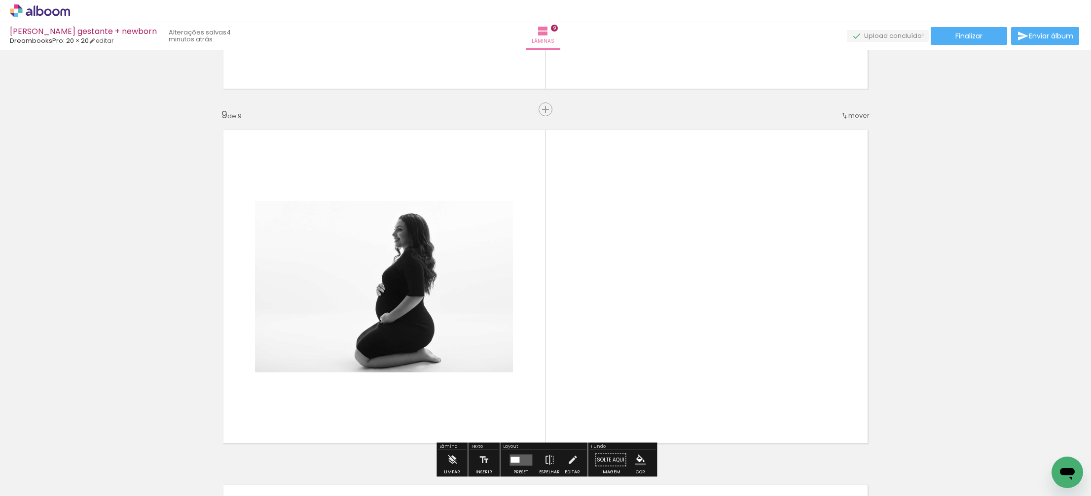
scroll to position [2841, 0]
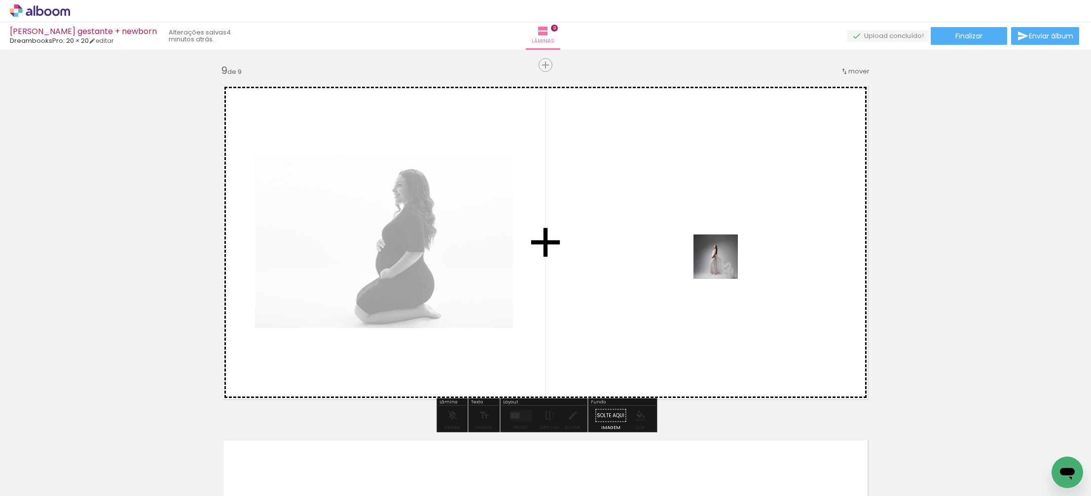
drag, startPoint x: 1050, startPoint y: 466, endPoint x: 723, endPoint y: 264, distance: 384.7
click at [723, 264] on quentale-workspace at bounding box center [545, 248] width 1091 height 496
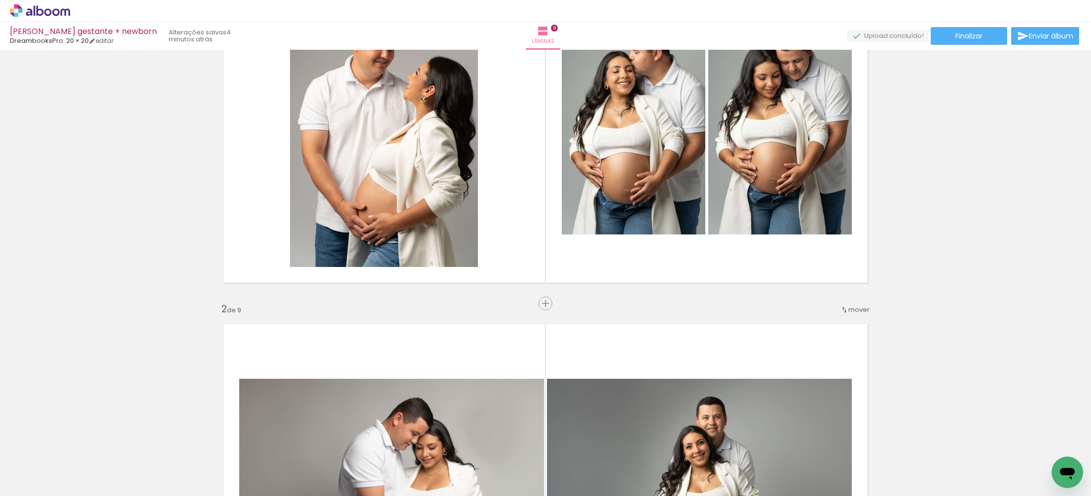
scroll to position [0, 0]
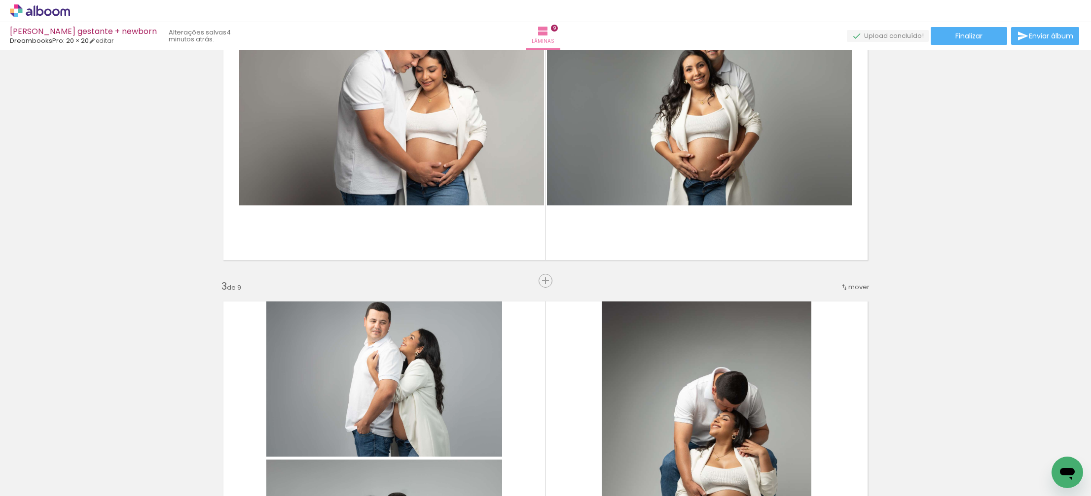
scroll to position [497, 0]
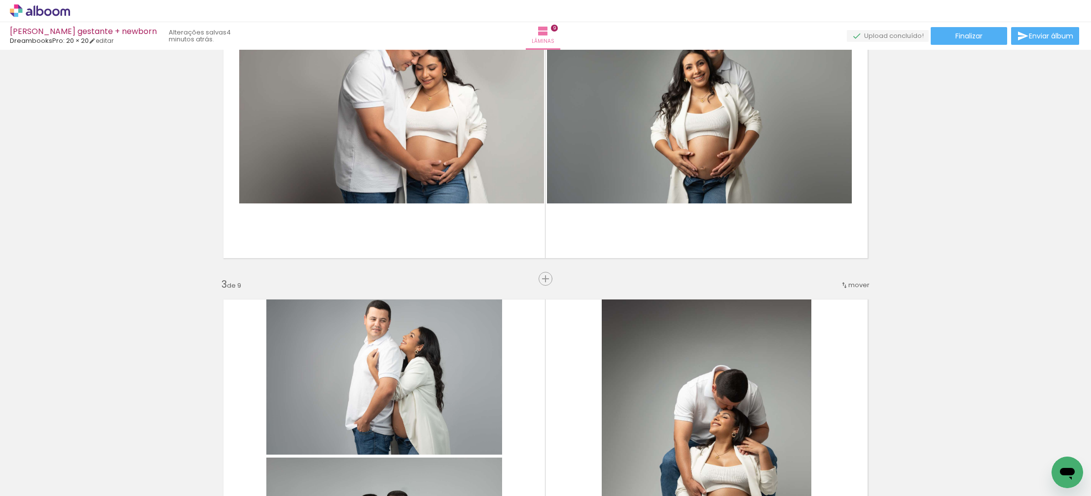
click at [43, 486] on span "Adicionar Fotos" at bounding box center [35, 483] width 30 height 11
click at [0, 0] on input "file" at bounding box center [0, 0] width 0 height 0
click at [33, 484] on span "Adicionar Fotos" at bounding box center [35, 483] width 30 height 11
click at [0, 0] on input "file" at bounding box center [0, 0] width 0 height 0
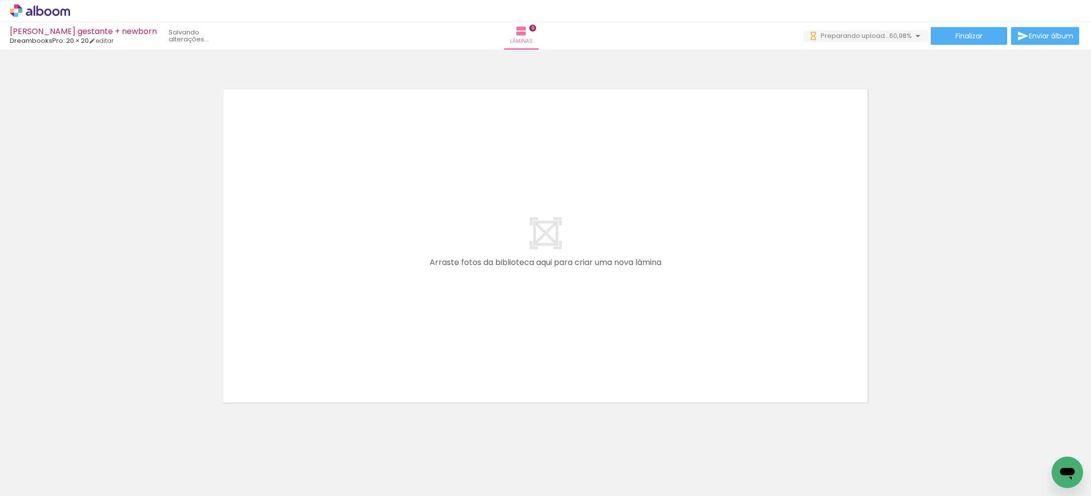
scroll to position [0, 1124]
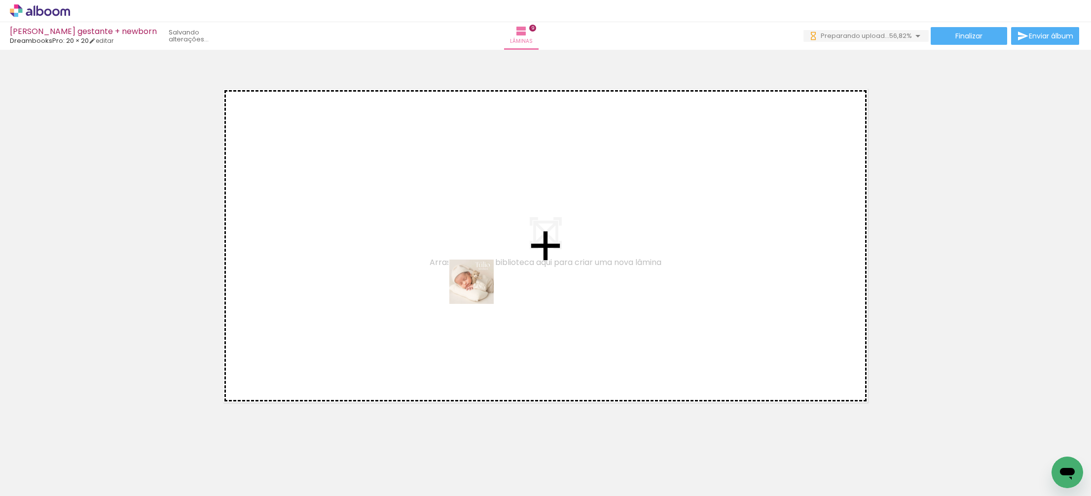
click at [479, 279] on quentale-workspace at bounding box center [545, 248] width 1091 height 496
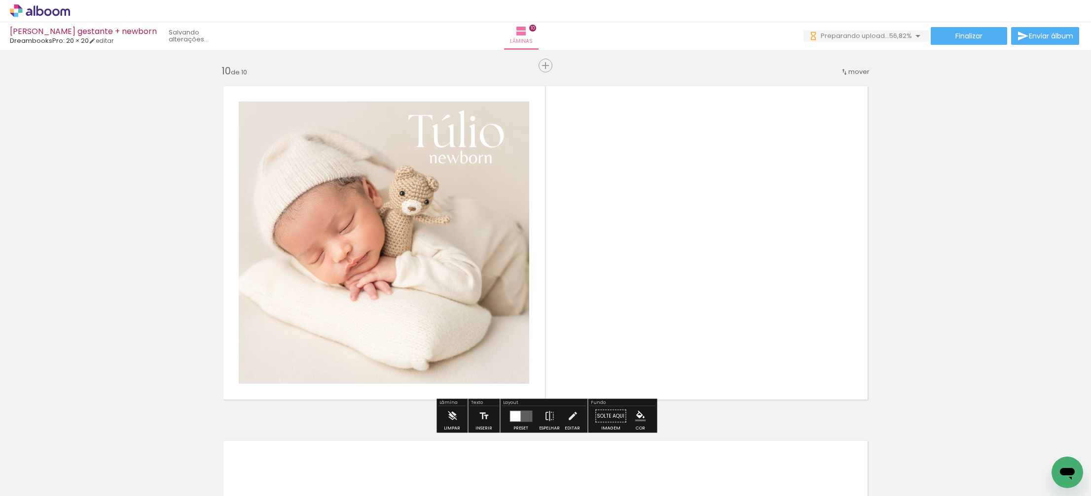
scroll to position [3196, 0]
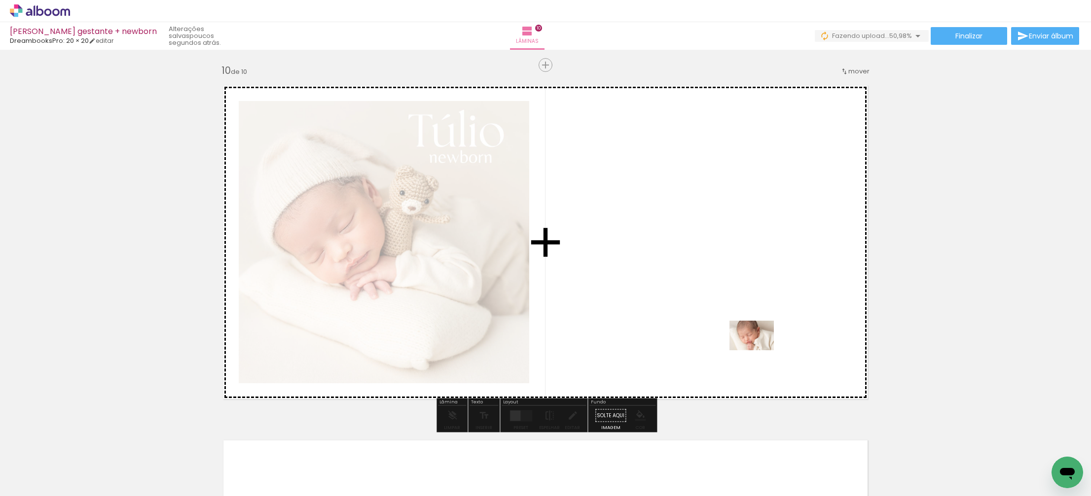
click at [758, 342] on quentale-workspace at bounding box center [545, 248] width 1091 height 496
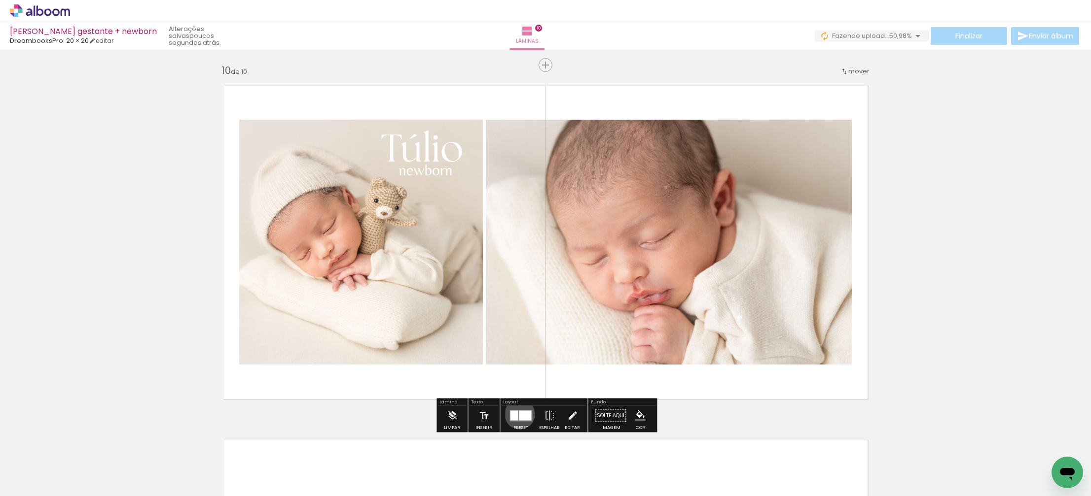
click at [519, 414] on div at bounding box center [525, 416] width 12 height 10
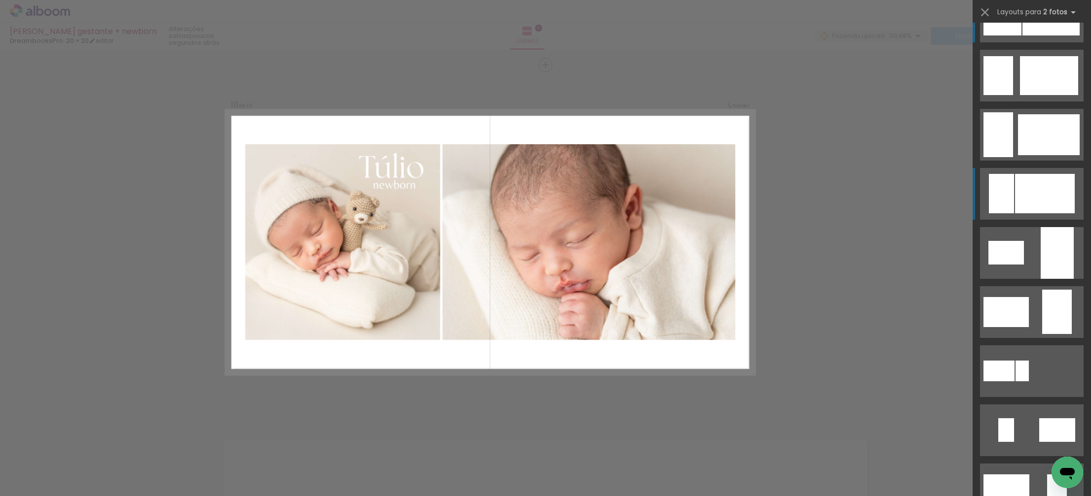
scroll to position [151, 0]
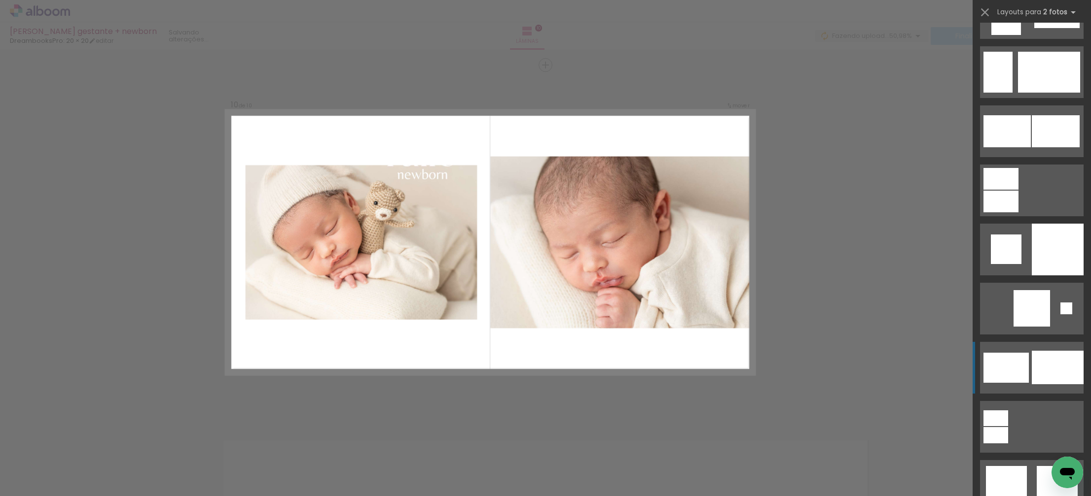
scroll to position [892, 0]
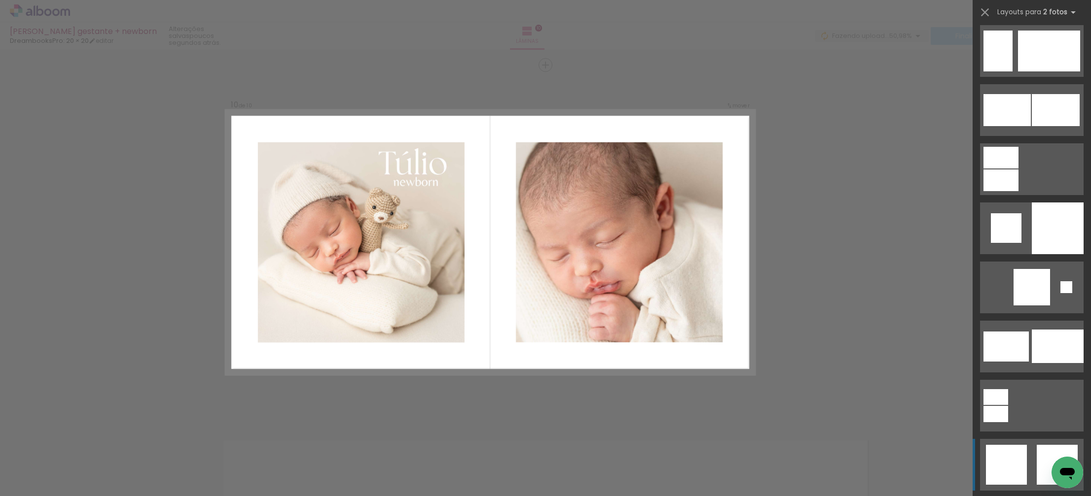
click at [1012, 461] on div at bounding box center [1006, 465] width 41 height 40
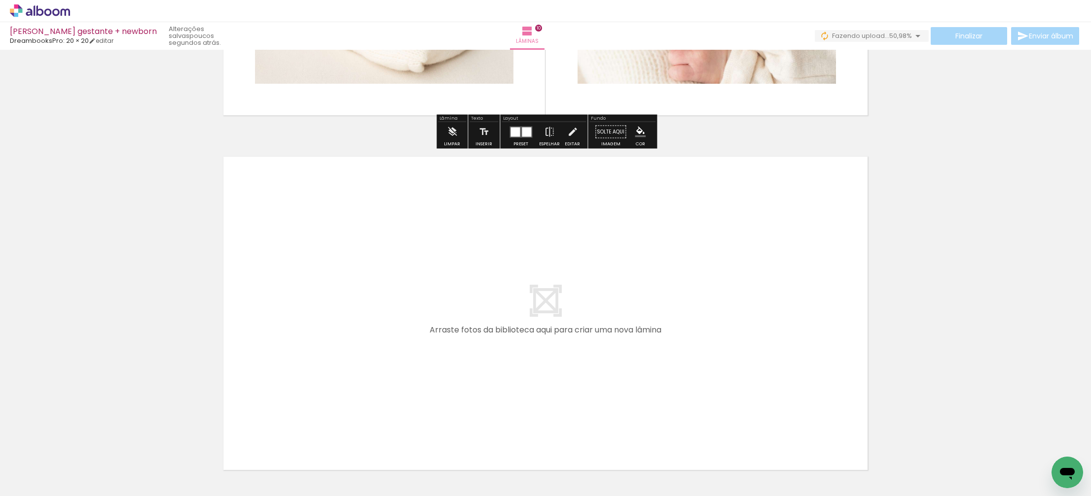
scroll to position [3481, 0]
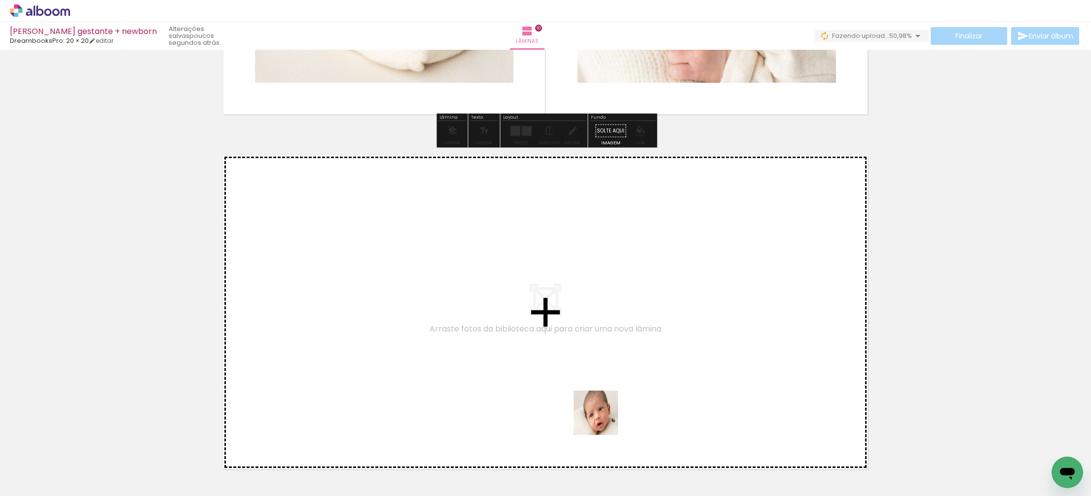
click at [508, 378] on quentale-workspace at bounding box center [545, 248] width 1091 height 496
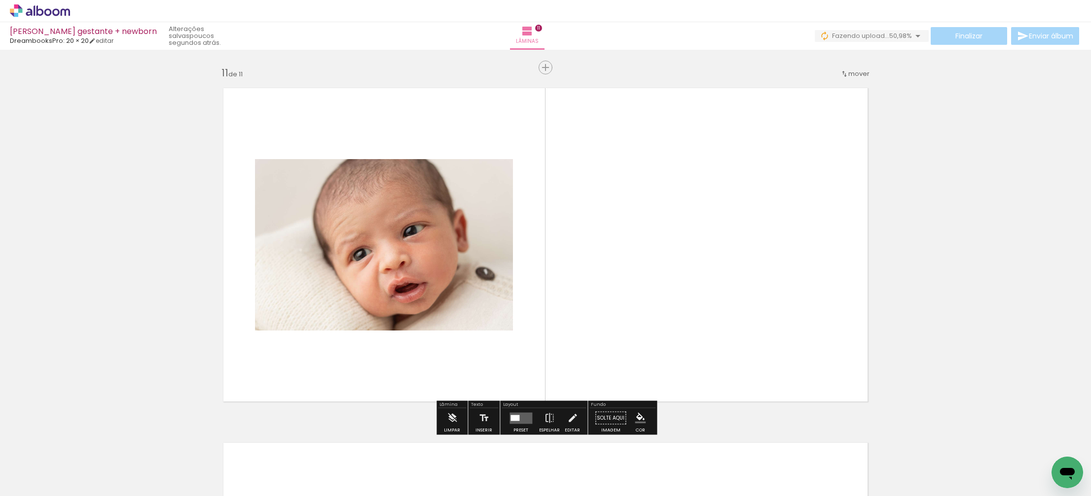
scroll to position [3551, 0]
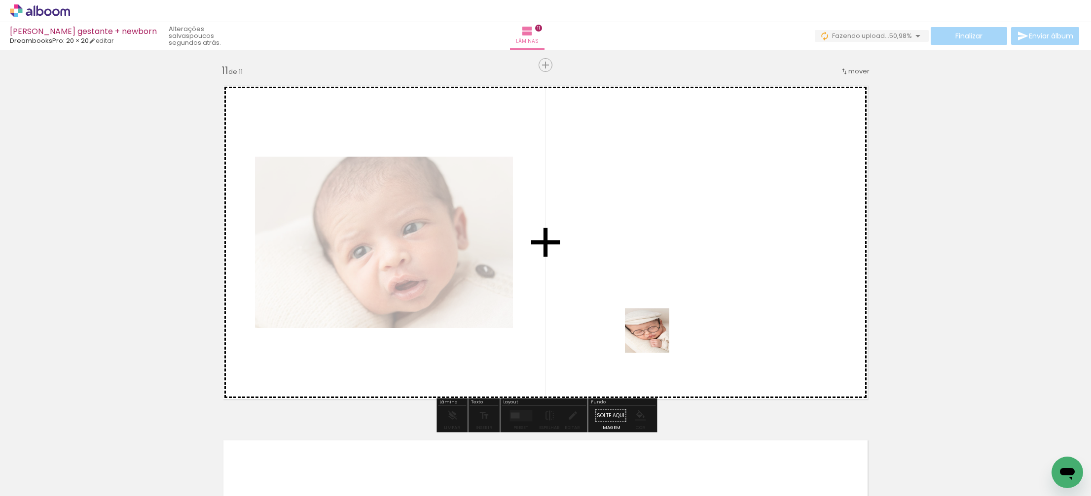
drag, startPoint x: 808, startPoint y: 471, endPoint x: 775, endPoint y: 426, distance: 55.3
click at [663, 342] on quentale-workspace at bounding box center [545, 248] width 1091 height 496
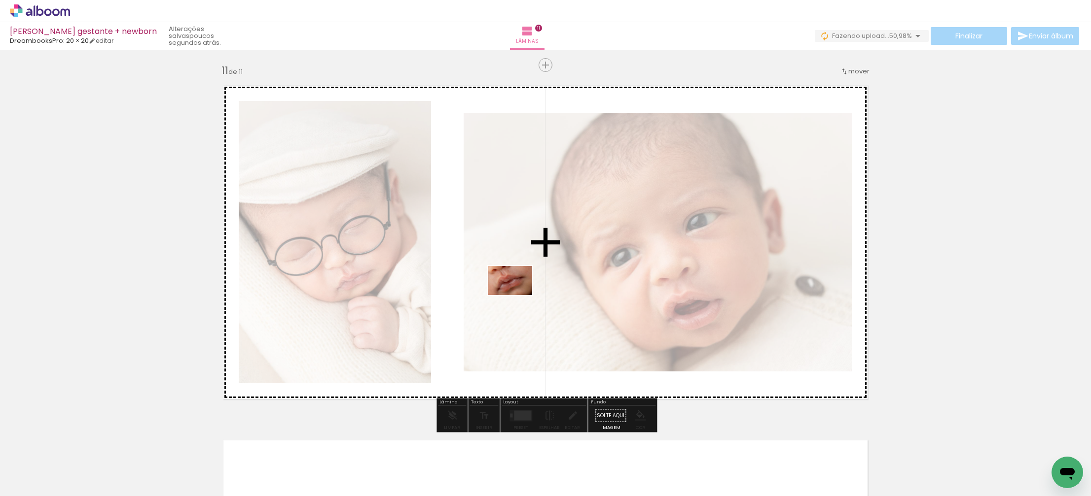
drag, startPoint x: 861, startPoint y: 470, endPoint x: 517, endPoint y: 296, distance: 385.4
click at [517, 296] on quentale-workspace at bounding box center [545, 248] width 1091 height 496
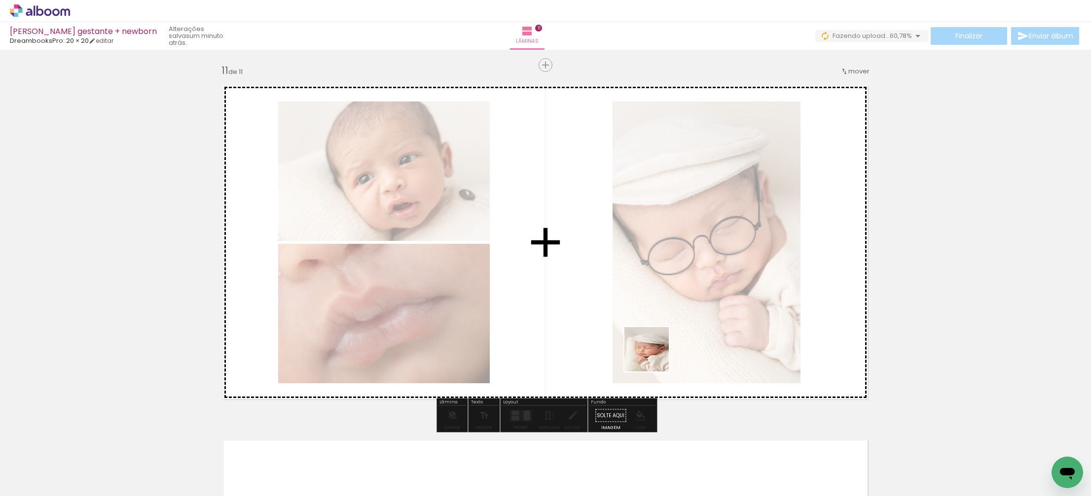
drag, startPoint x: 915, startPoint y: 465, endPoint x: 652, endPoint y: 356, distance: 285.1
click at [652, 355] on quentale-workspace at bounding box center [545, 248] width 1091 height 496
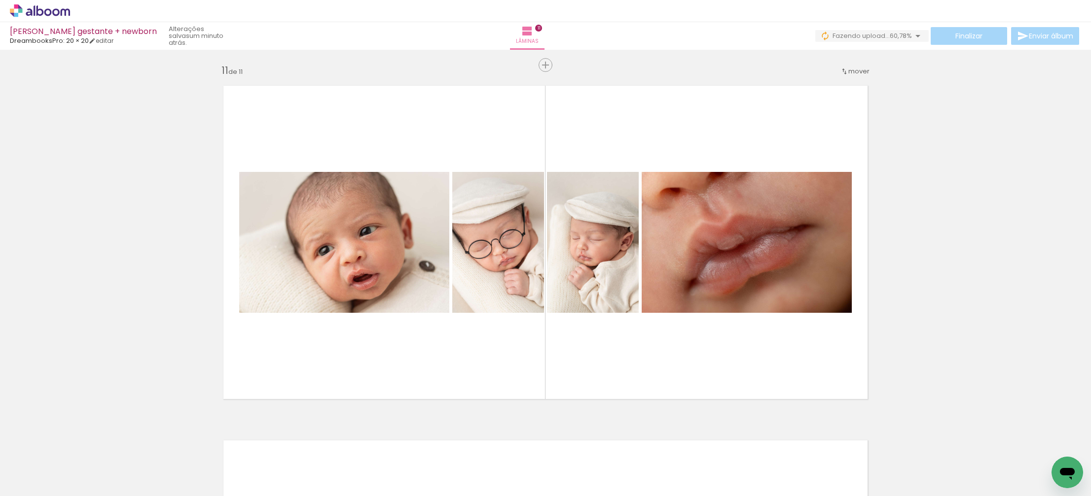
scroll to position [0, 1552]
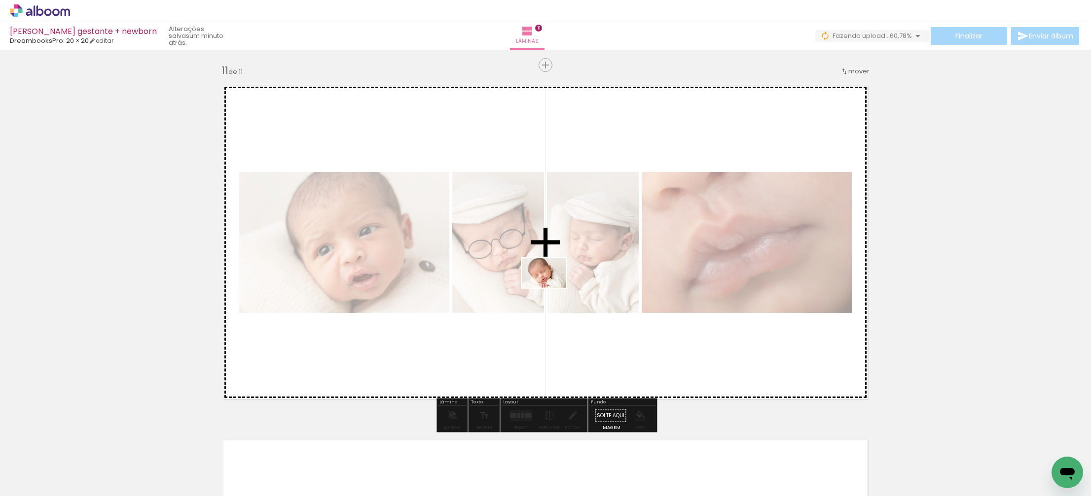
drag, startPoint x: 520, startPoint y: 421, endPoint x: 551, endPoint y: 288, distance: 136.7
click at [551, 288] on quentale-workspace at bounding box center [545, 248] width 1091 height 496
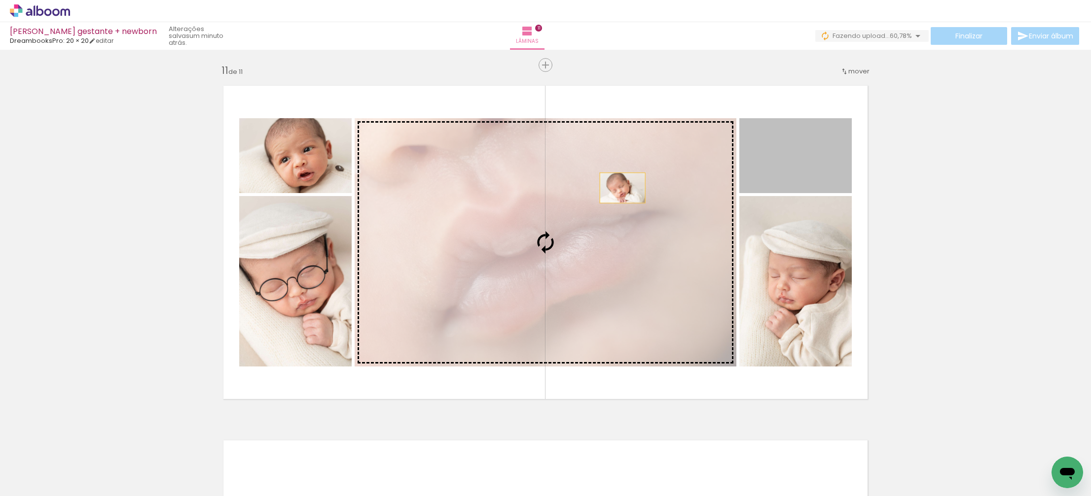
drag, startPoint x: 793, startPoint y: 162, endPoint x: 622, endPoint y: 188, distance: 173.1
click at [0, 0] on slot at bounding box center [0, 0] width 0 height 0
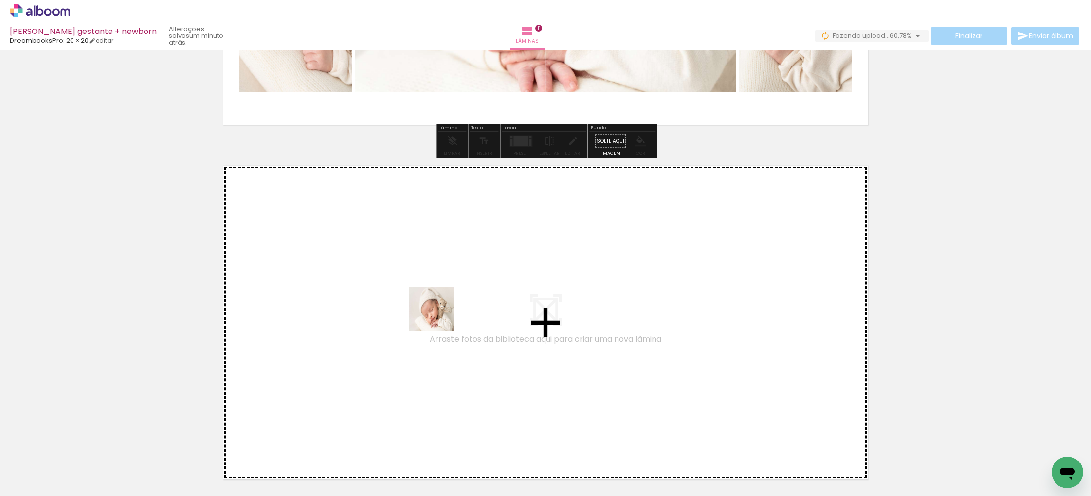
drag, startPoint x: 592, startPoint y: 469, endPoint x: 433, endPoint y: 313, distance: 222.1
click at [433, 313] on quentale-workspace at bounding box center [545, 248] width 1091 height 496
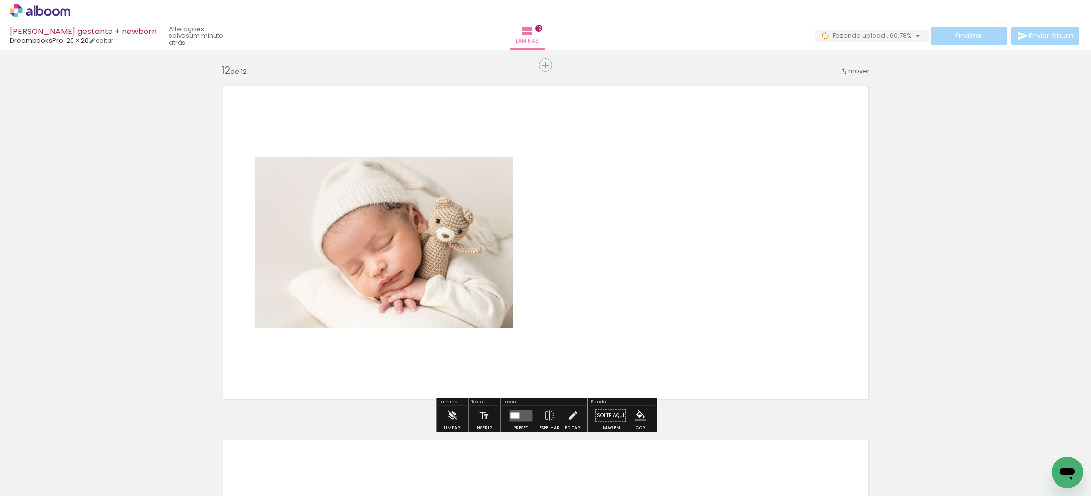
scroll to position [0, 1738]
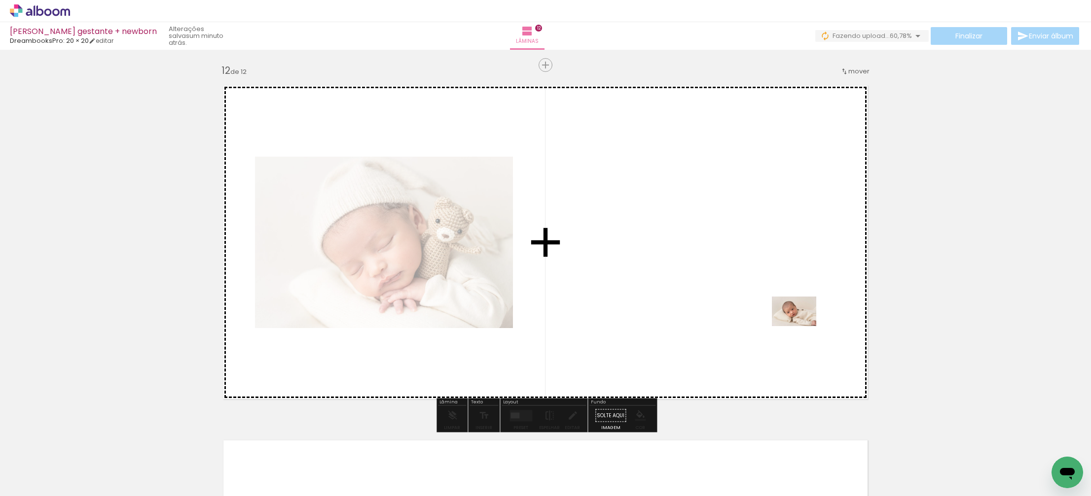
drag, startPoint x: 853, startPoint y: 465, endPoint x: 801, endPoint y: 326, distance: 148.5
click at [801, 326] on quentale-workspace at bounding box center [545, 248] width 1091 height 496
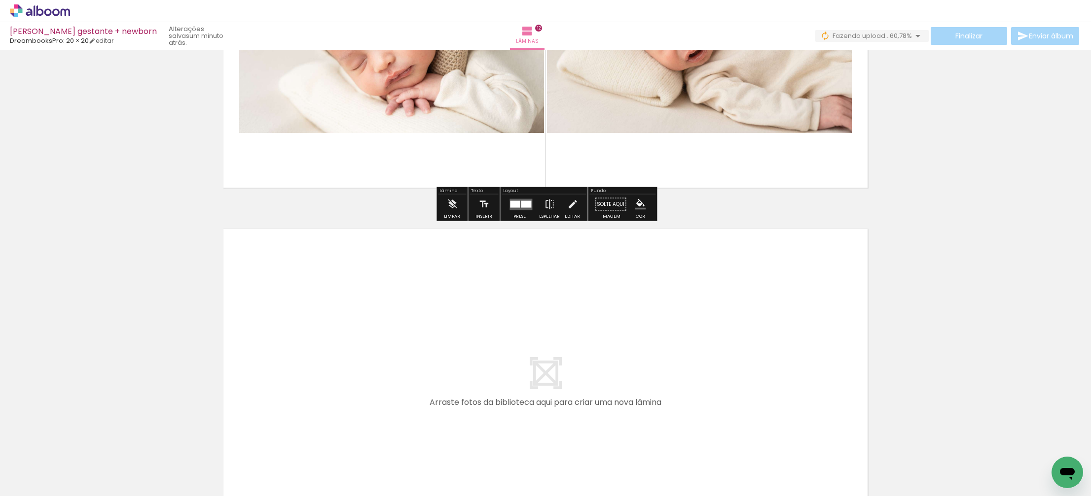
scroll to position [4125, 0]
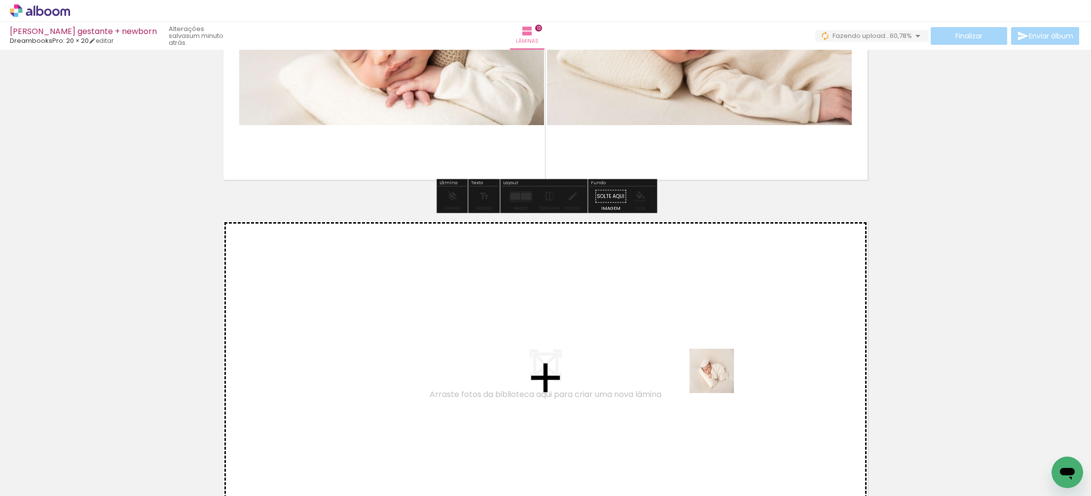
click at [628, 348] on quentale-workspace at bounding box center [545, 248] width 1091 height 496
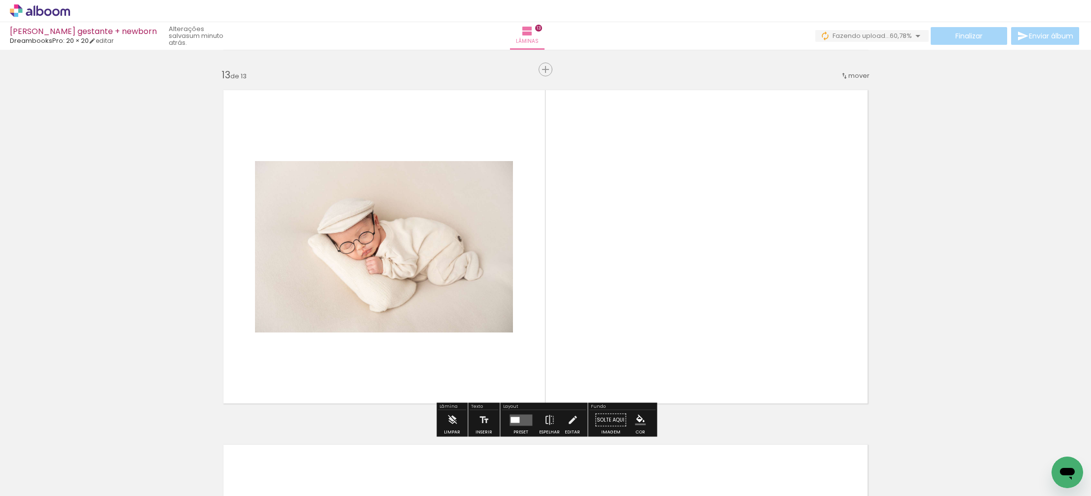
scroll to position [4261, 0]
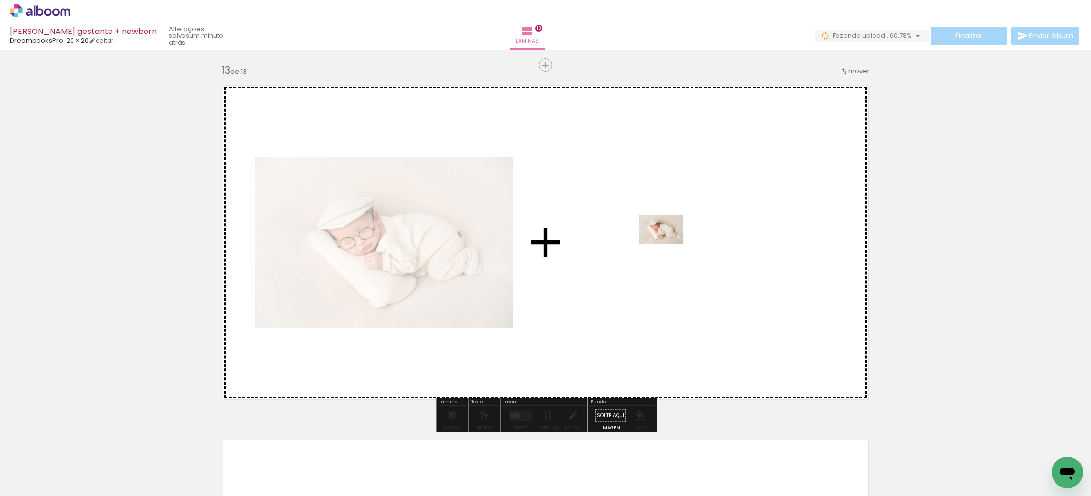
drag, startPoint x: 953, startPoint y: 455, endPoint x: 668, endPoint y: 245, distance: 354.3
click at [668, 245] on quentale-workspace at bounding box center [545, 248] width 1091 height 496
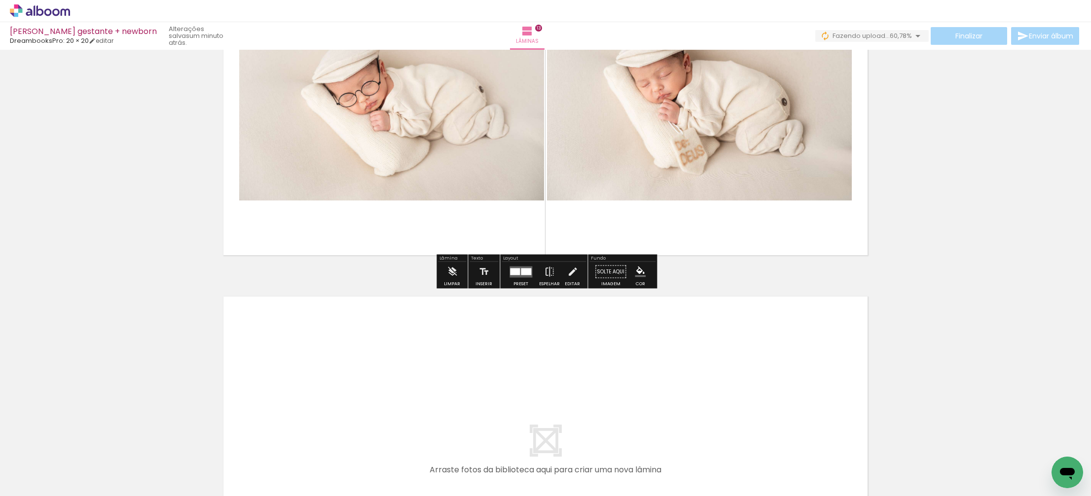
scroll to position [4405, 0]
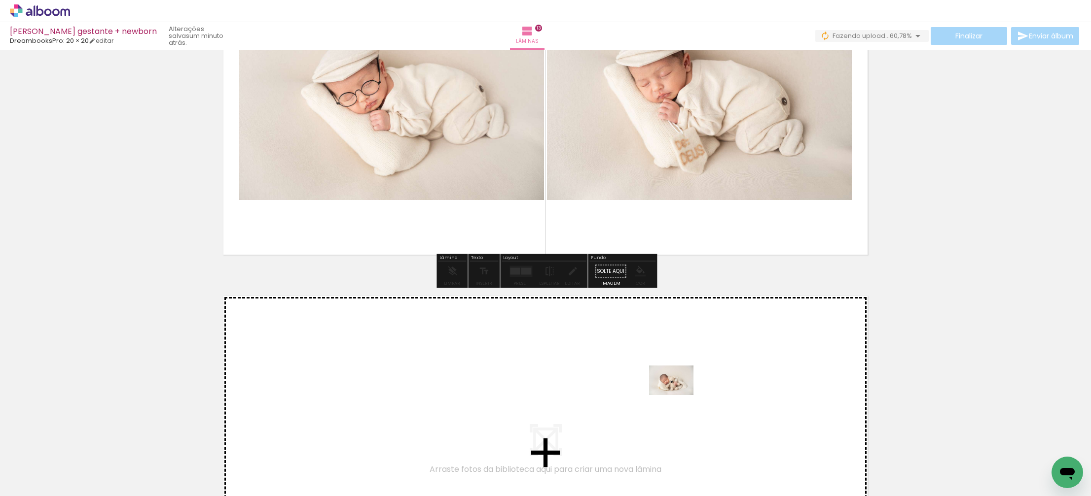
click at [671, 395] on quentale-workspace at bounding box center [545, 248] width 1091 height 496
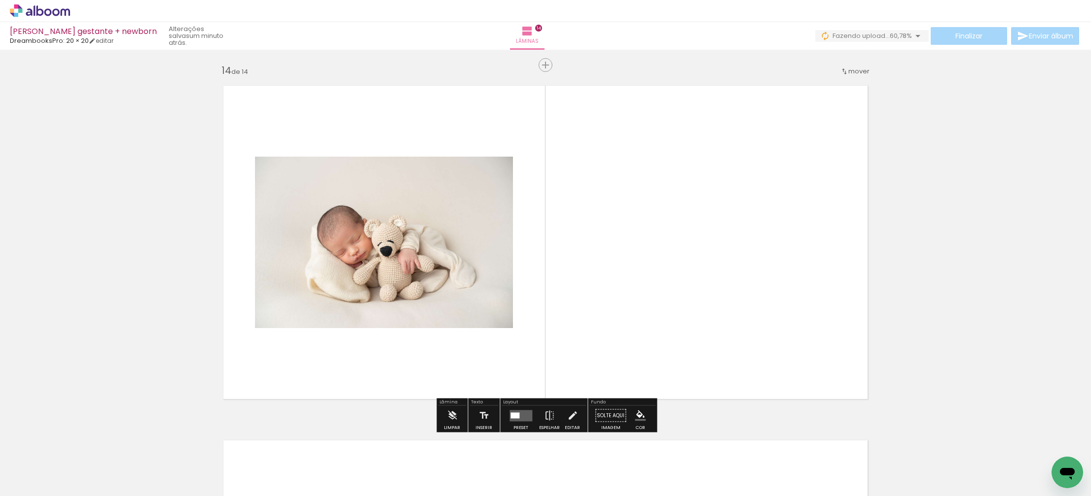
scroll to position [0, 1809]
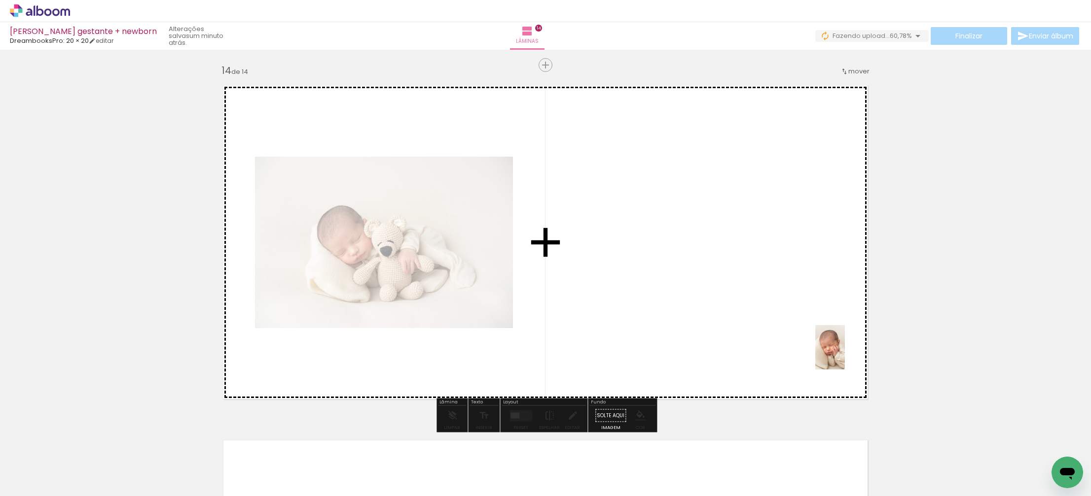
drag, startPoint x: 1002, startPoint y: 458, endPoint x: 967, endPoint y: 409, distance: 59.7
click at [844, 355] on quentale-workspace at bounding box center [545, 248] width 1091 height 496
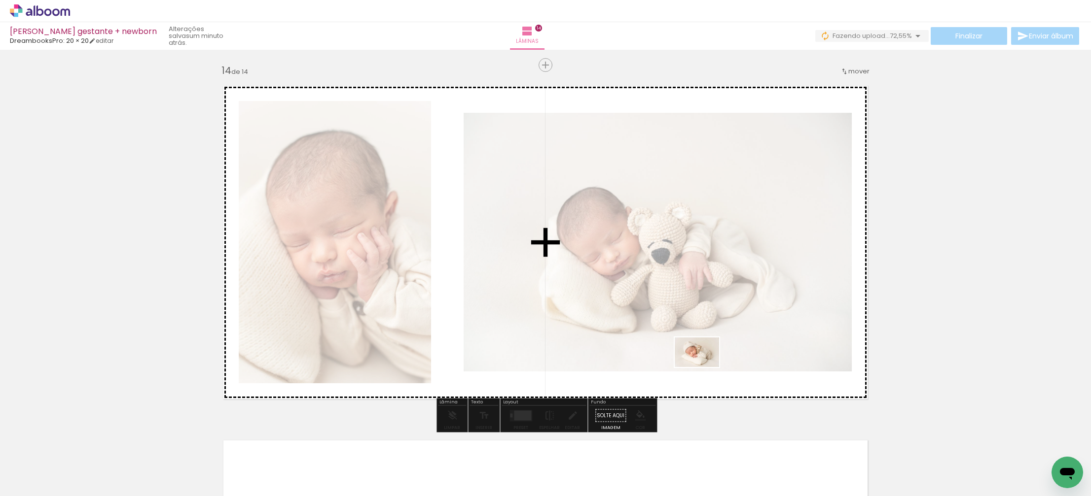
drag, startPoint x: 1047, startPoint y: 464, endPoint x: 704, endPoint y: 367, distance: 356.1
click at [704, 367] on quentale-workspace at bounding box center [545, 248] width 1091 height 496
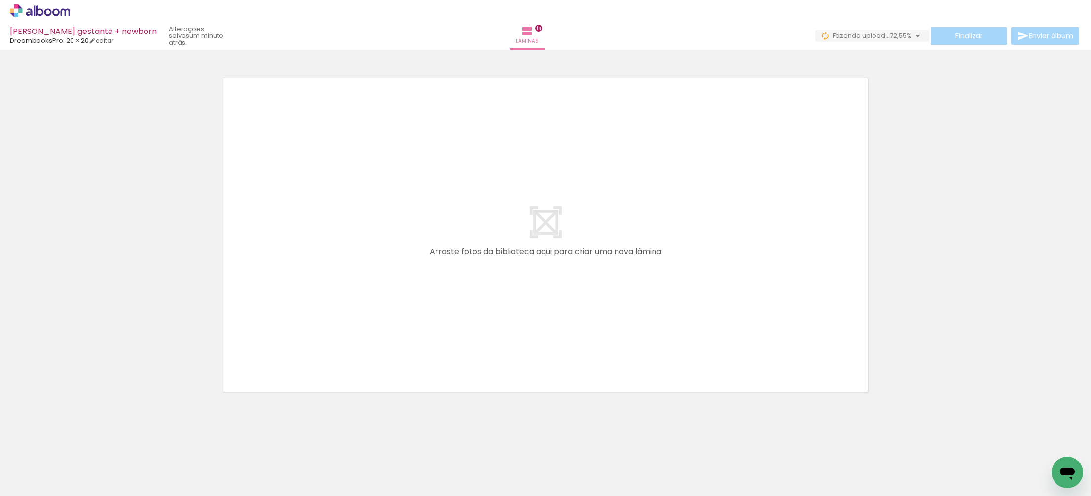
scroll to position [0, 1075]
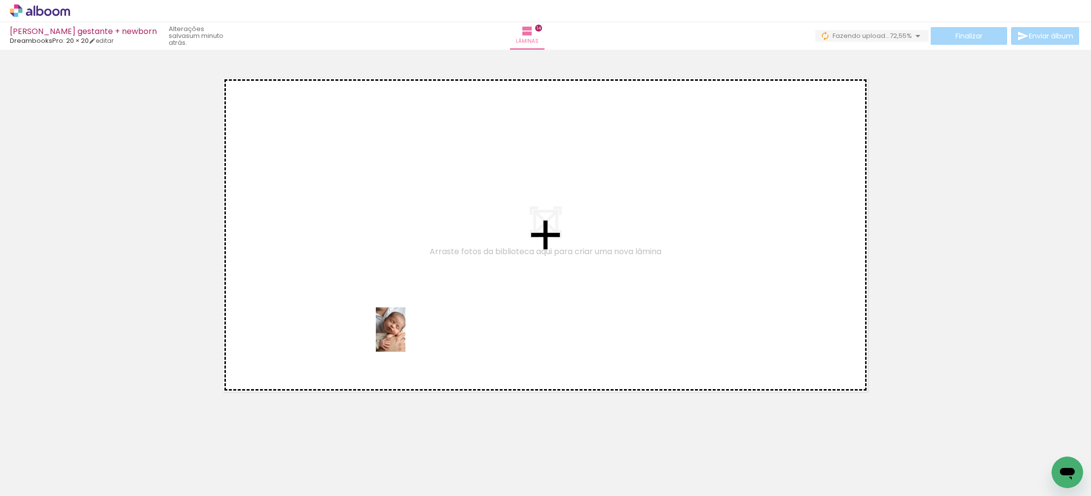
drag, startPoint x: 471, startPoint y: 476, endPoint x: 433, endPoint y: 369, distance: 113.5
click at [405, 337] on quentale-workspace at bounding box center [545, 248] width 1091 height 496
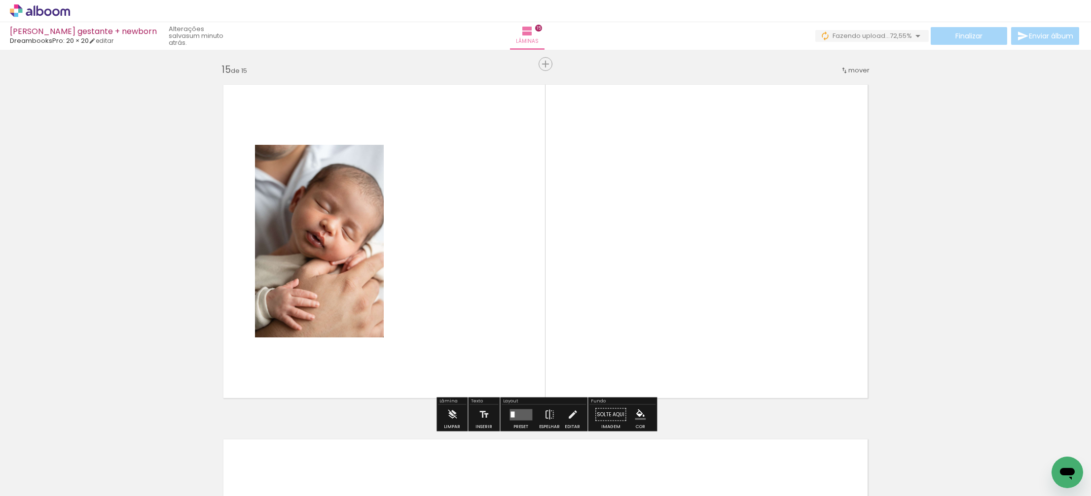
scroll to position [4971, 0]
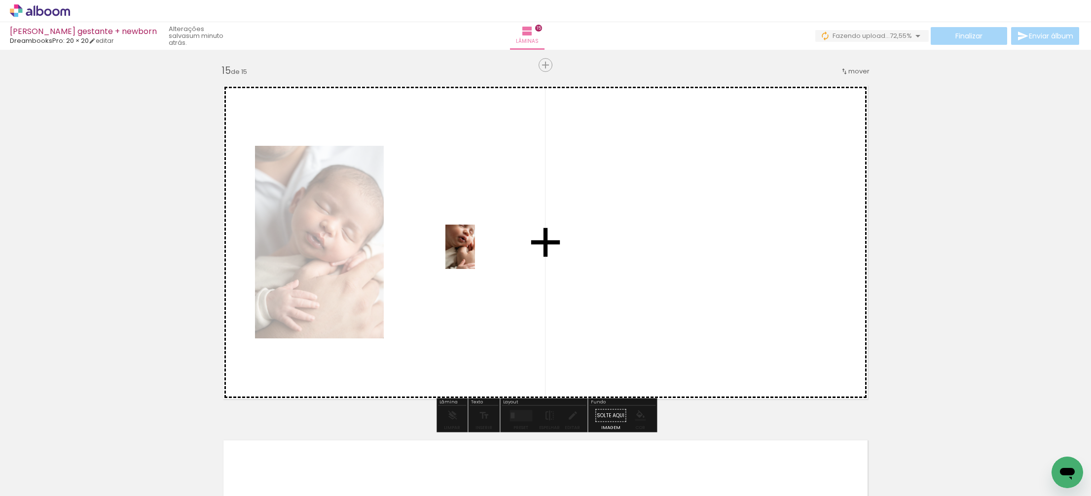
click at [476, 256] on quentale-workspace at bounding box center [545, 248] width 1091 height 496
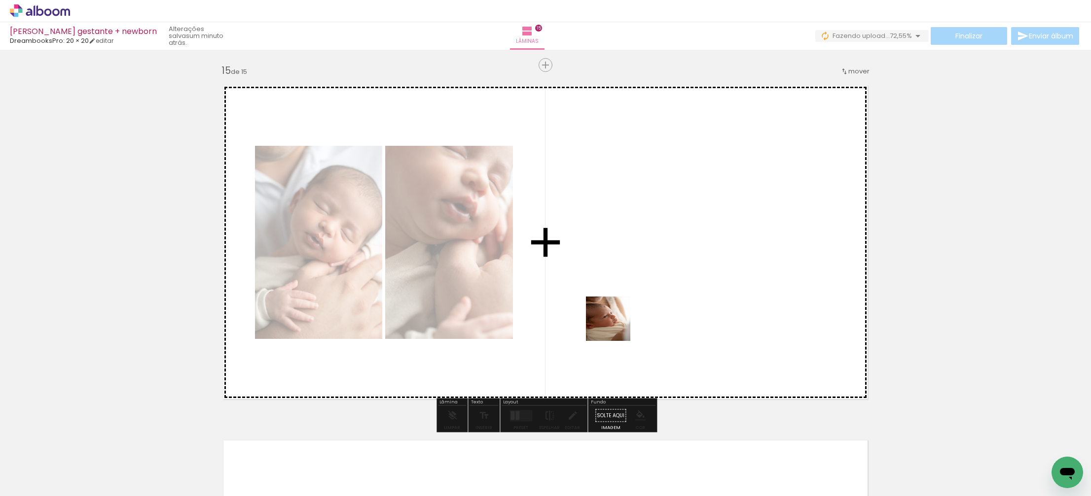
drag, startPoint x: 625, startPoint y: 468, endPoint x: 615, endPoint y: 327, distance: 141.8
click at [615, 326] on quentale-workspace at bounding box center [545, 248] width 1091 height 496
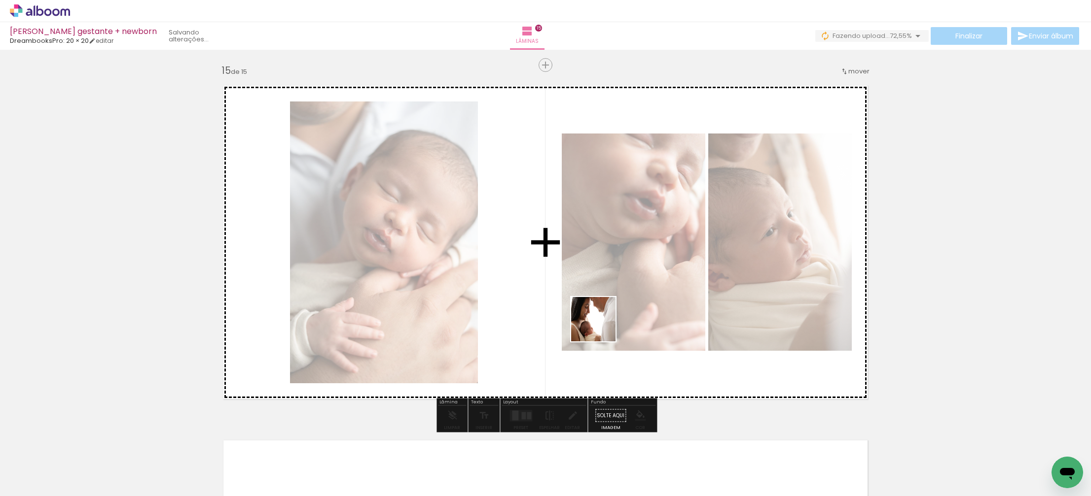
drag, startPoint x: 674, startPoint y: 458, endPoint x: 587, endPoint y: 309, distance: 173.3
click at [588, 308] on quentale-workspace at bounding box center [545, 248] width 1091 height 496
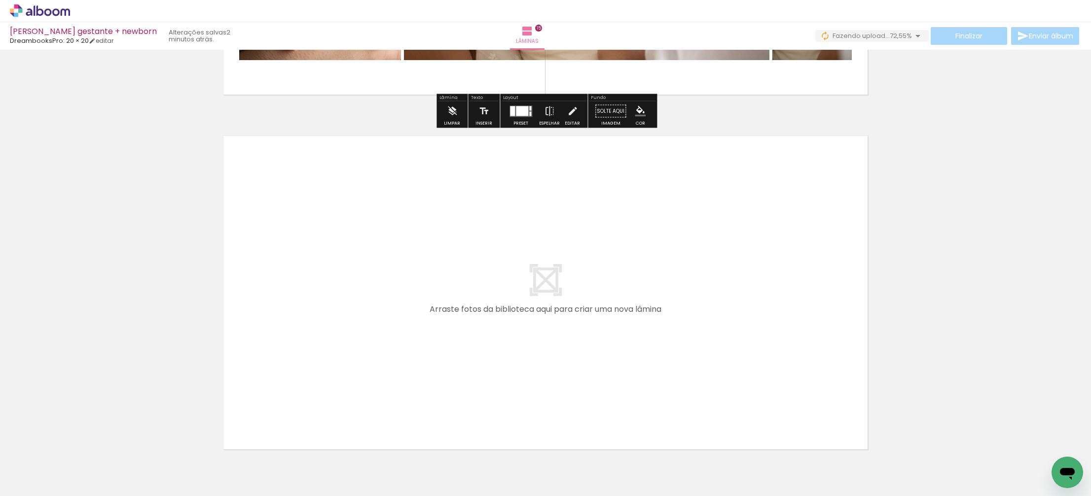
scroll to position [5284, 0]
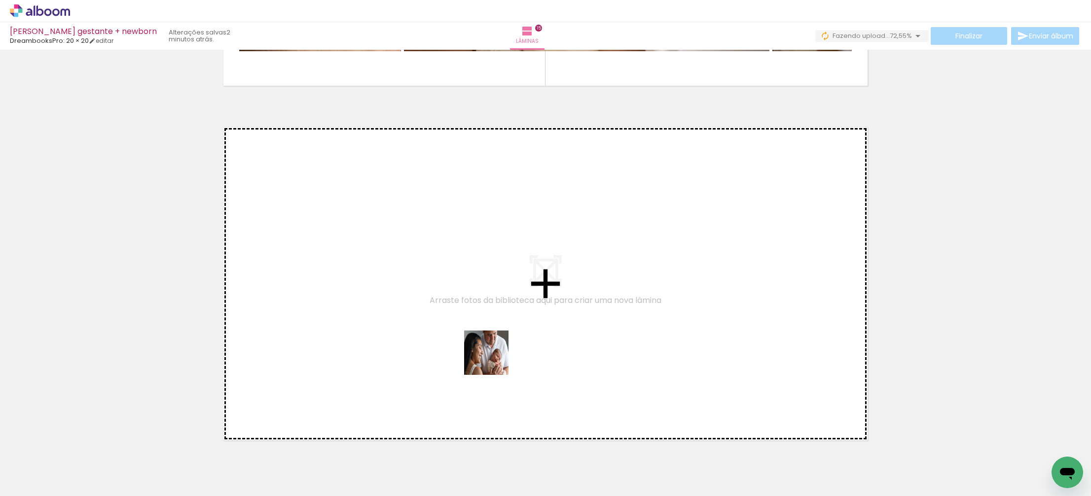
drag, startPoint x: 573, startPoint y: 468, endPoint x: 465, endPoint y: 322, distance: 181.8
click at [465, 322] on quentale-workspace at bounding box center [545, 248] width 1091 height 496
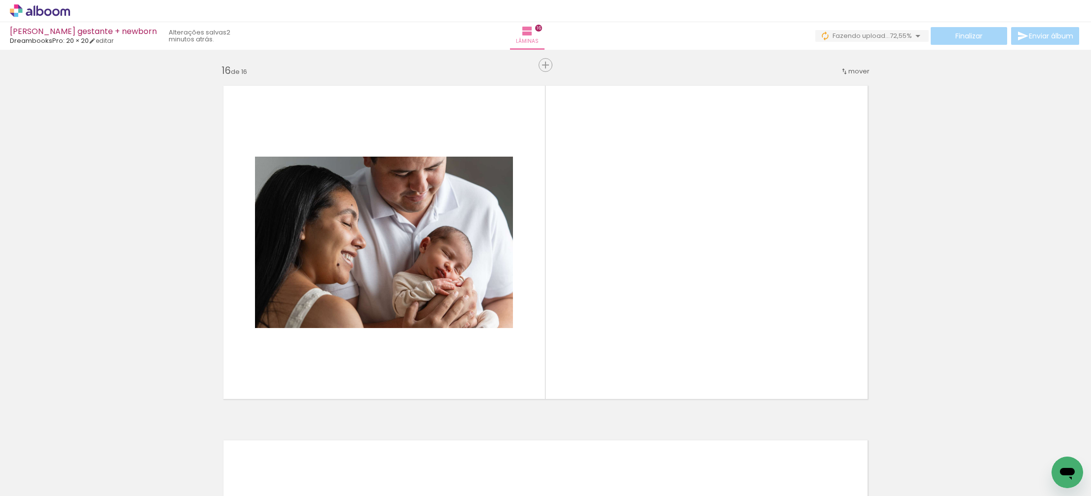
scroll to position [0, 1606]
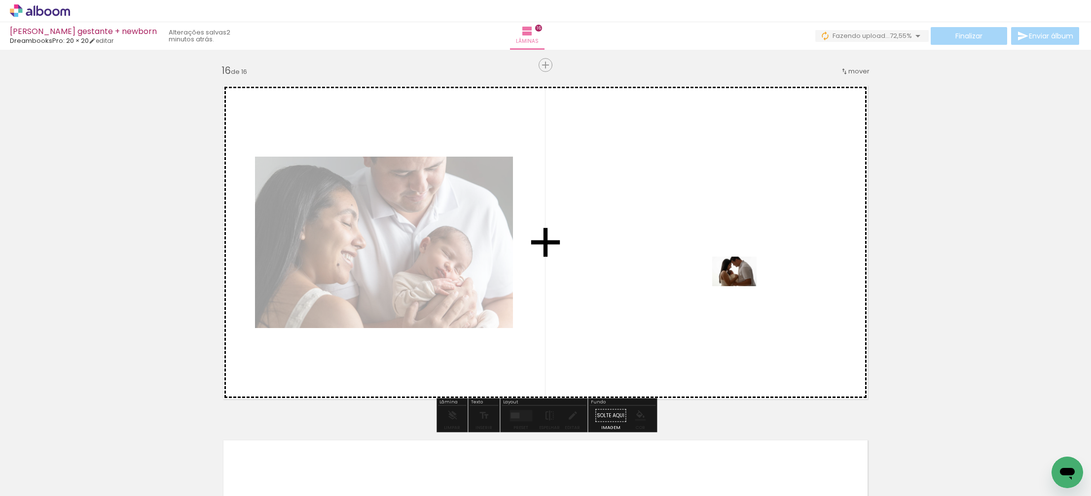
drag, startPoint x: 863, startPoint y: 465, endPoint x: 741, endPoint y: 286, distance: 216.1
click at [741, 286] on quentale-workspace at bounding box center [545, 248] width 1091 height 496
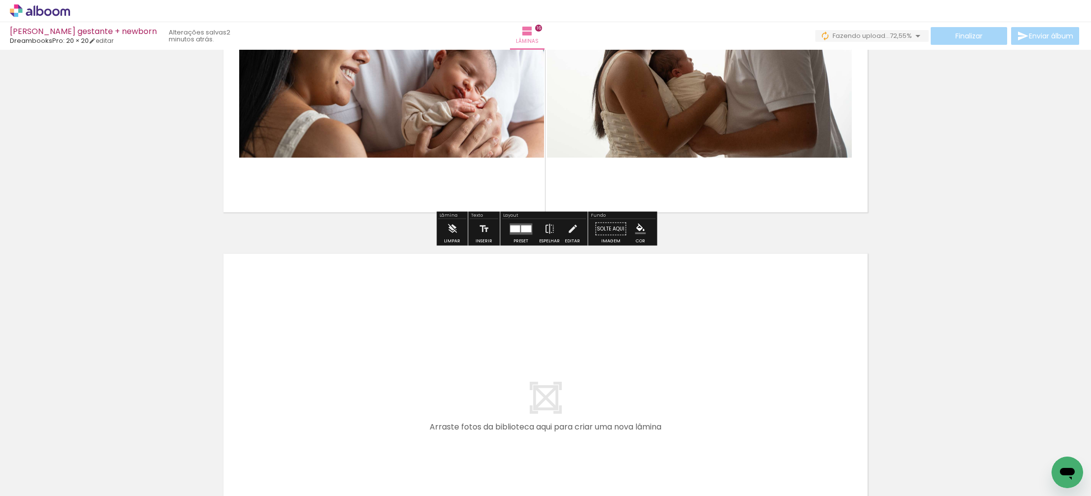
scroll to position [5513, 0]
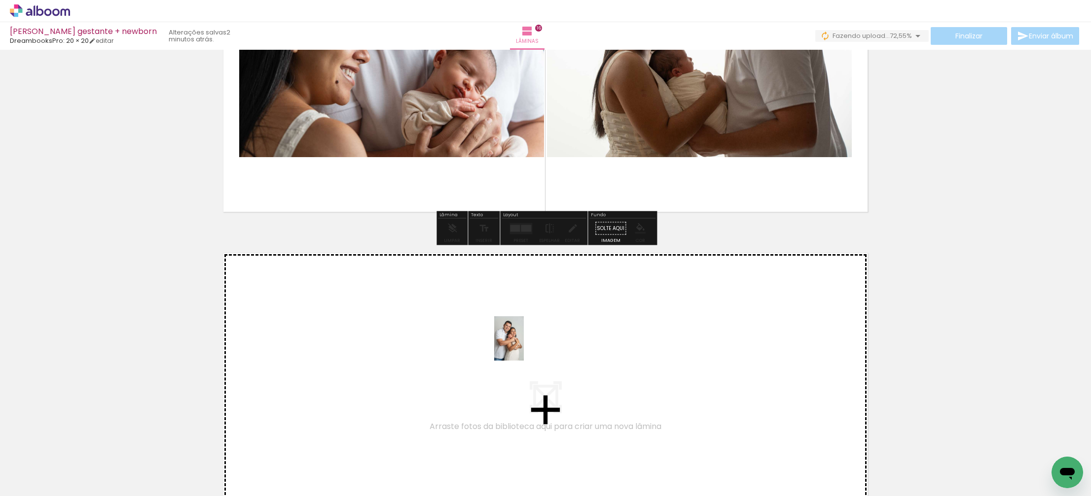
click at [509, 332] on quentale-workspace at bounding box center [545, 248] width 1091 height 496
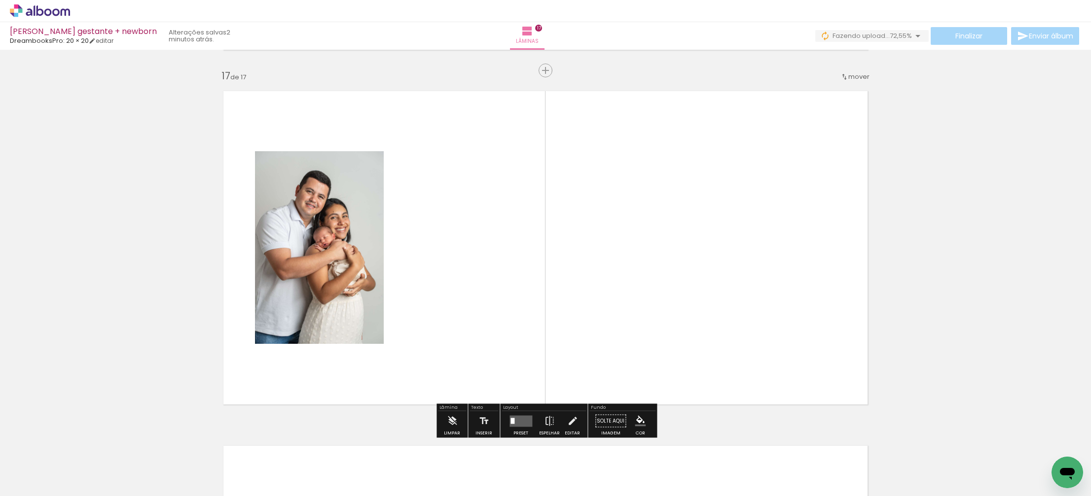
scroll to position [5680, 0]
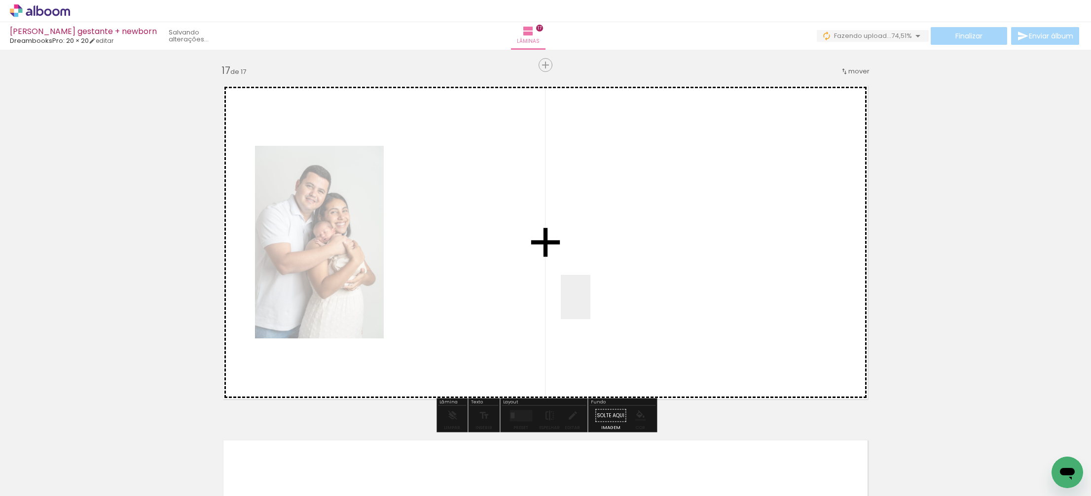
drag, startPoint x: 650, startPoint y: 451, endPoint x: 590, endPoint y: 305, distance: 157.8
click at [590, 305] on quentale-workspace at bounding box center [545, 248] width 1091 height 496
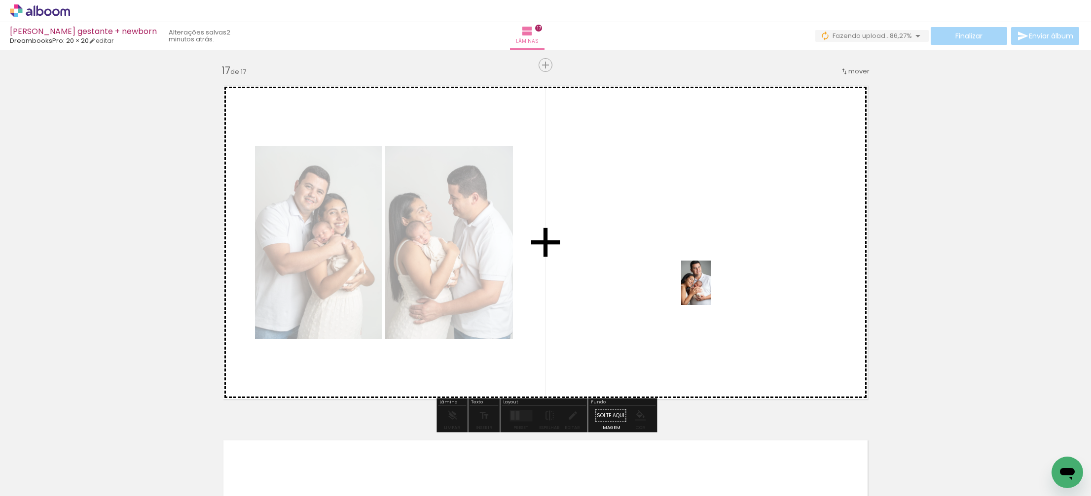
drag, startPoint x: 773, startPoint y: 372, endPoint x: 710, endPoint y: 290, distance: 102.4
click at [710, 290] on quentale-workspace at bounding box center [545, 248] width 1091 height 496
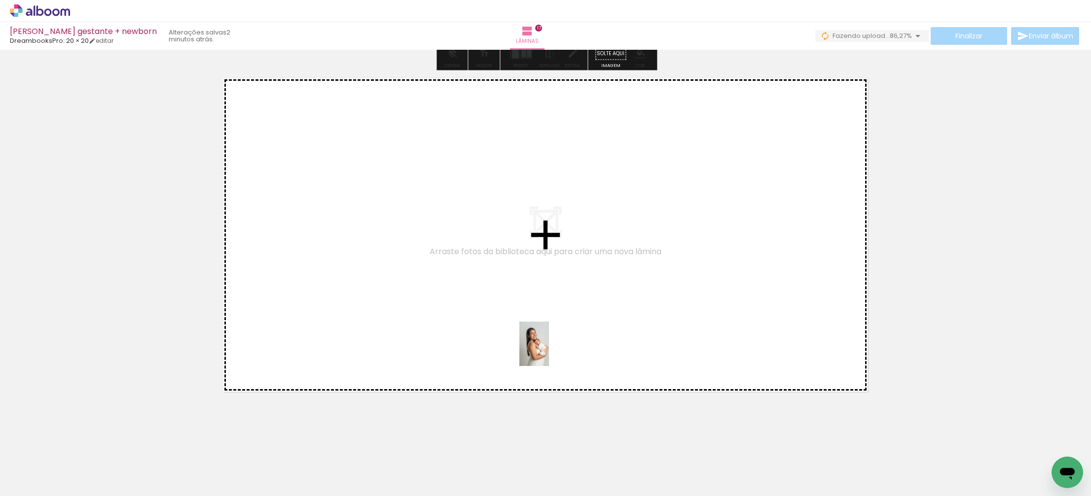
click at [549, 352] on quentale-workspace at bounding box center [545, 248] width 1091 height 496
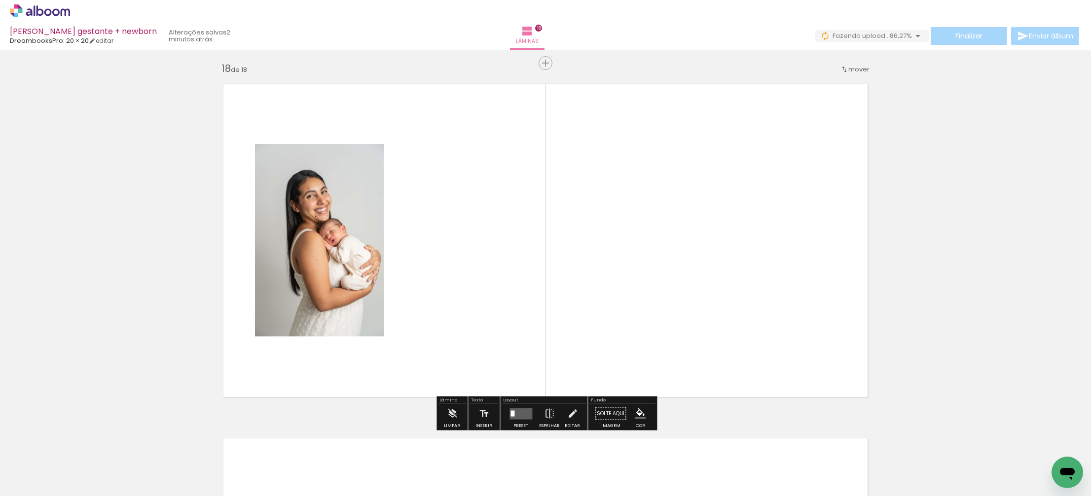
scroll to position [6035, 0]
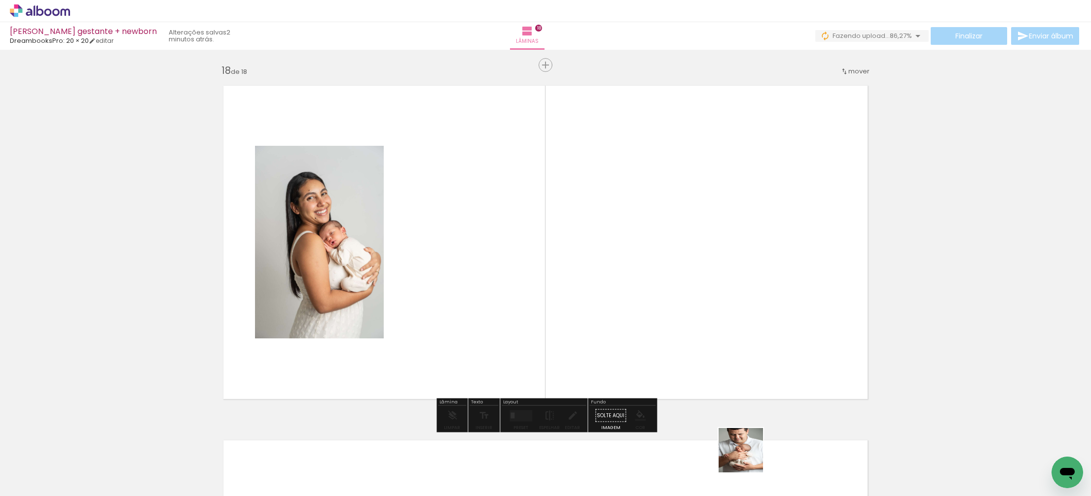
drag, startPoint x: 754, startPoint y: 463, endPoint x: 609, endPoint y: 332, distance: 195.5
click at [579, 316] on quentale-workspace at bounding box center [545, 248] width 1091 height 496
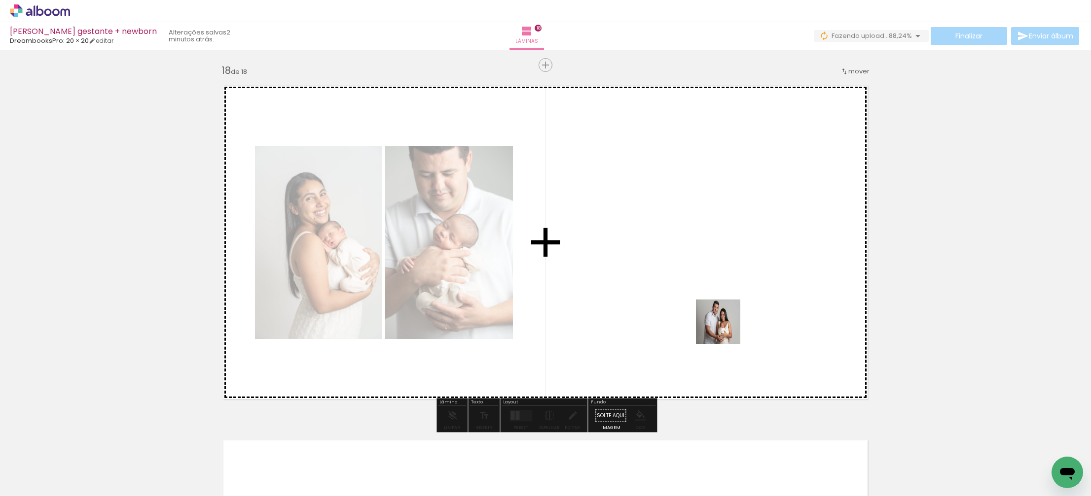
click at [705, 323] on quentale-workspace at bounding box center [545, 248] width 1091 height 496
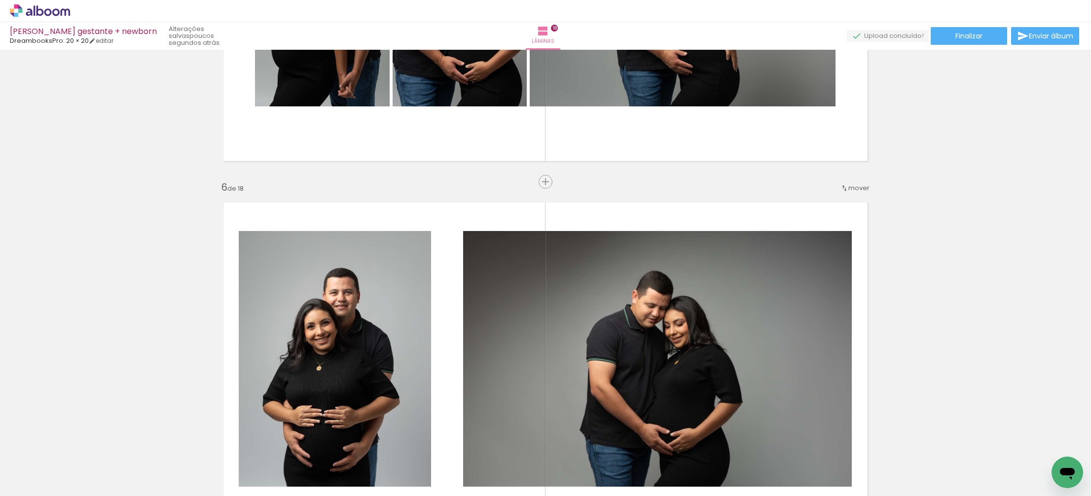
scroll to position [1666, 0]
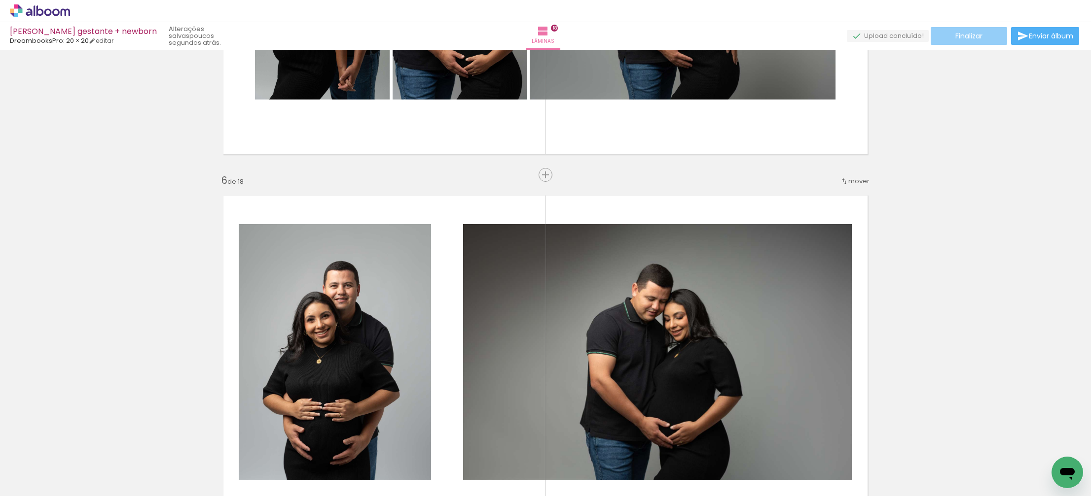
click at [967, 38] on span "Finalizar" at bounding box center [968, 36] width 27 height 7
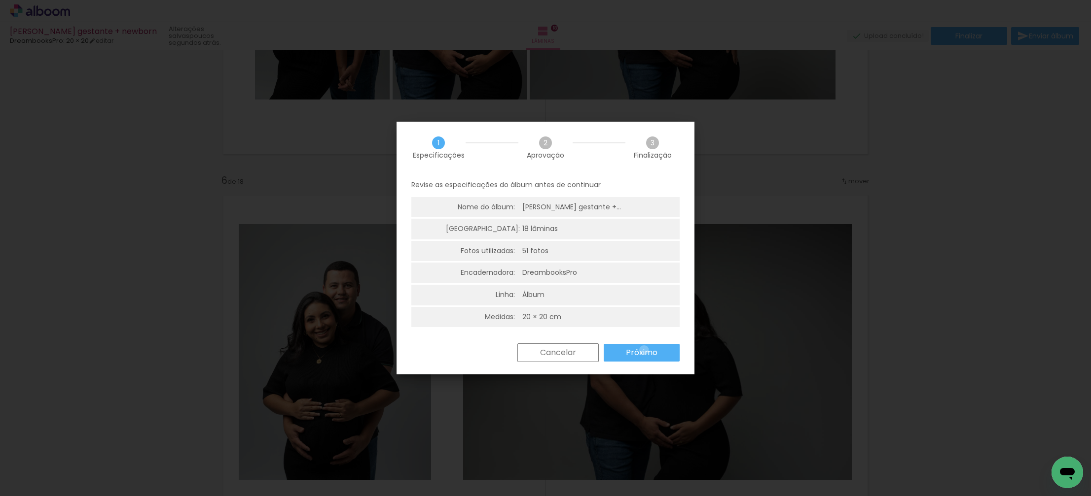
click at [0, 0] on slot "Próximo" at bounding box center [0, 0] width 0 height 0
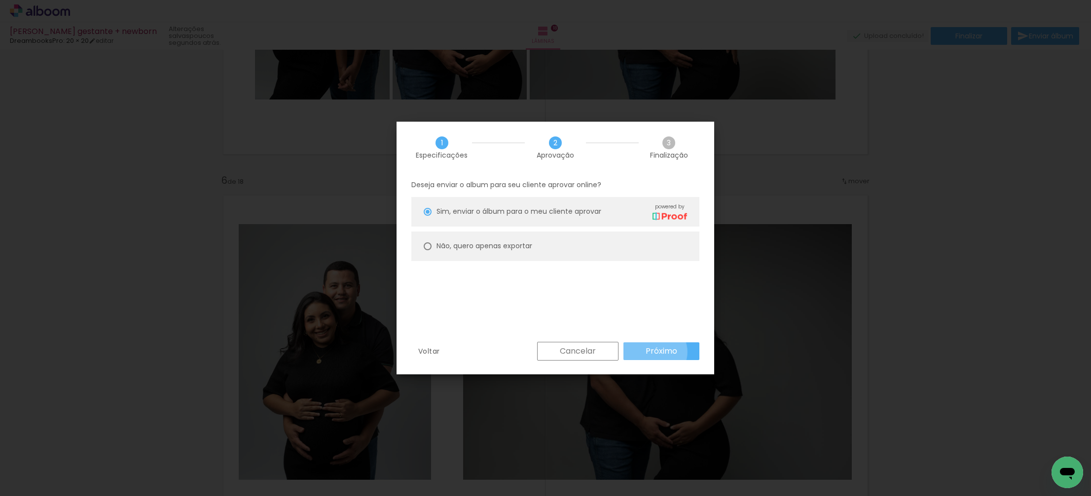
click at [0, 0] on slot "Próximo" at bounding box center [0, 0] width 0 height 0
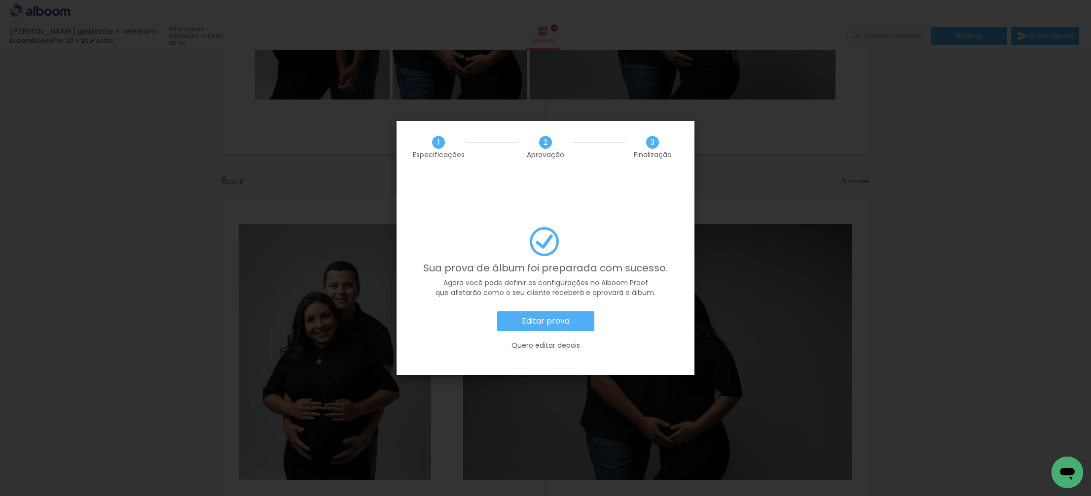
click at [0, 0] on slot "Editar prova" at bounding box center [0, 0] width 0 height 0
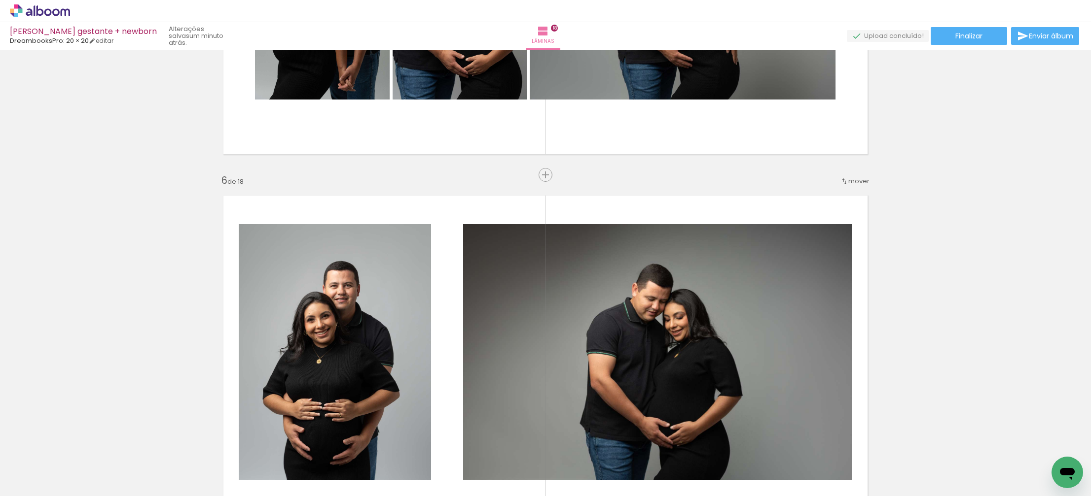
scroll to position [0, 1809]
